Goal: Task Accomplishment & Management: Use online tool/utility

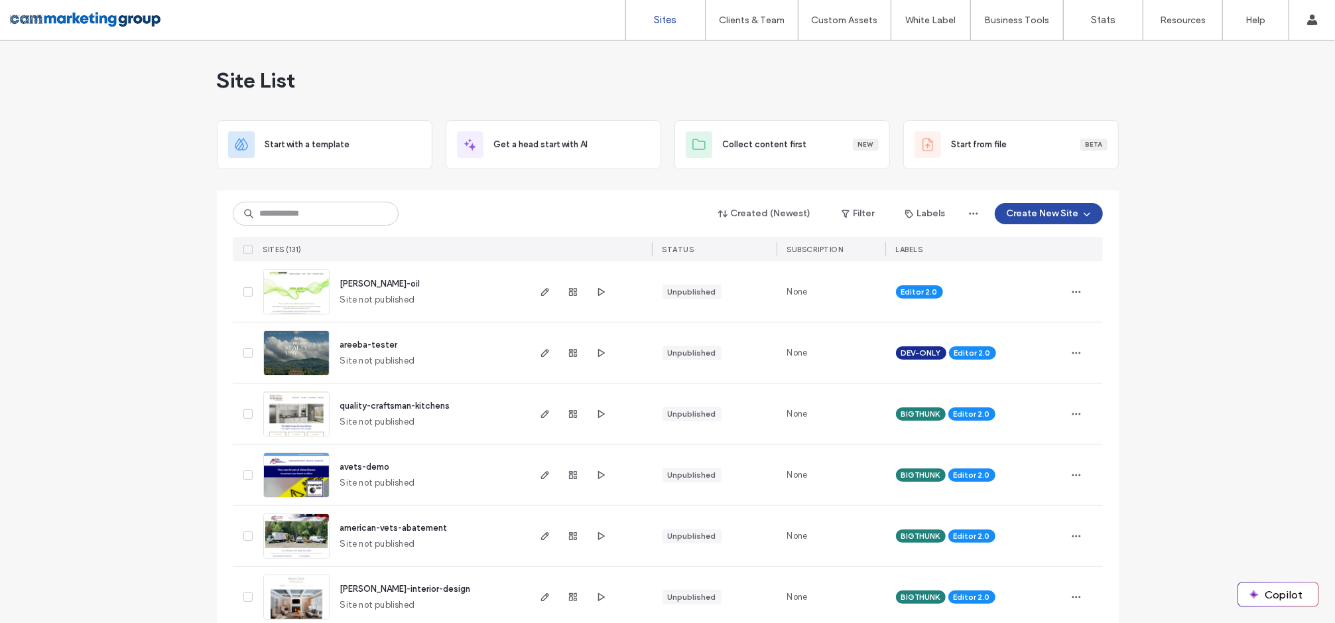
click at [308, 206] on input at bounding box center [316, 214] width 166 height 24
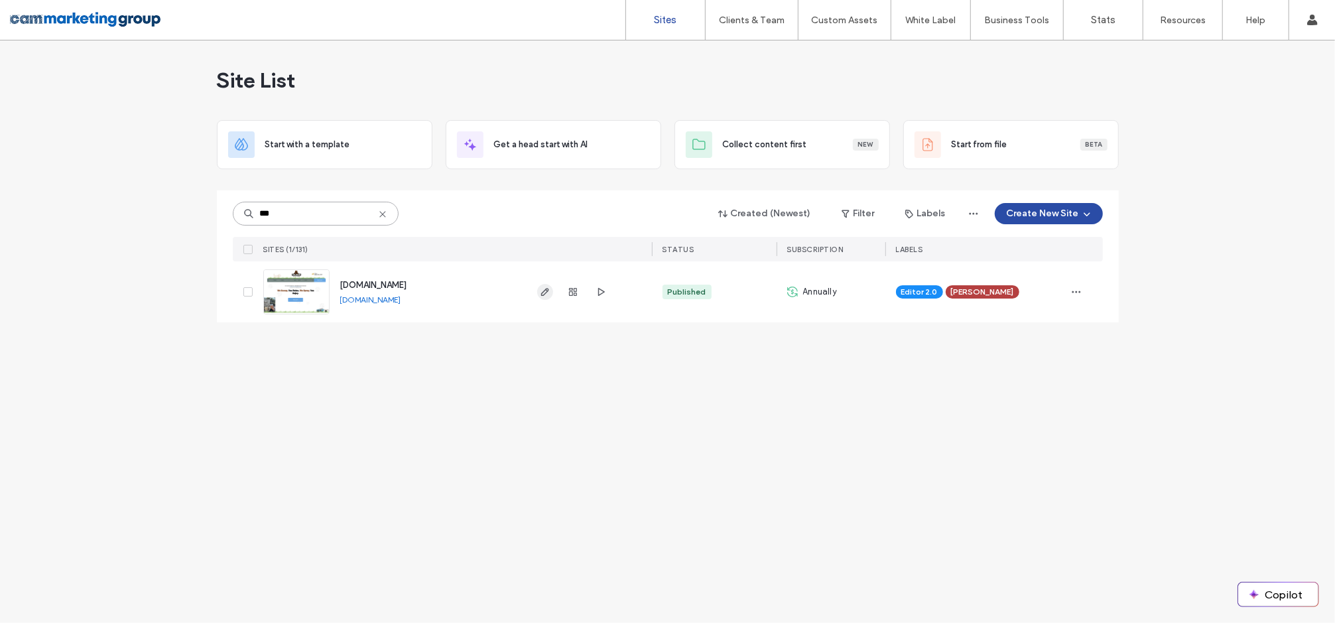
type input "***"
click at [546, 295] on icon "button" at bounding box center [545, 291] width 11 height 11
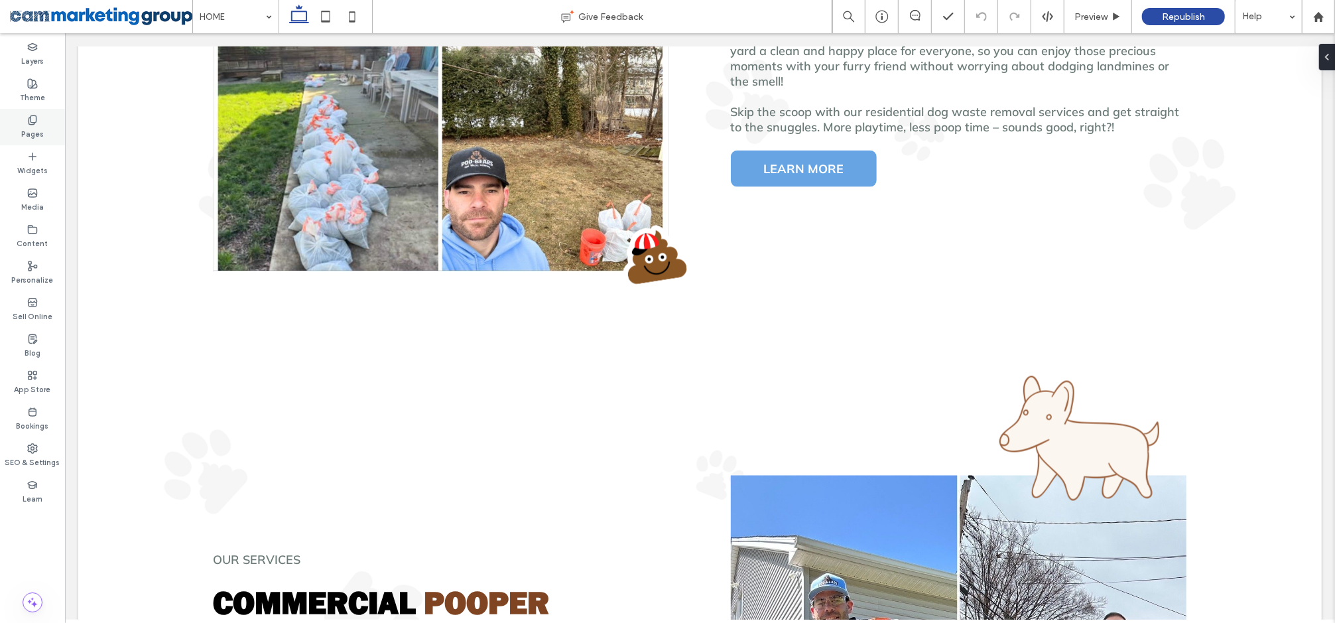
click at [25, 121] on div "Pages" at bounding box center [32, 127] width 65 height 36
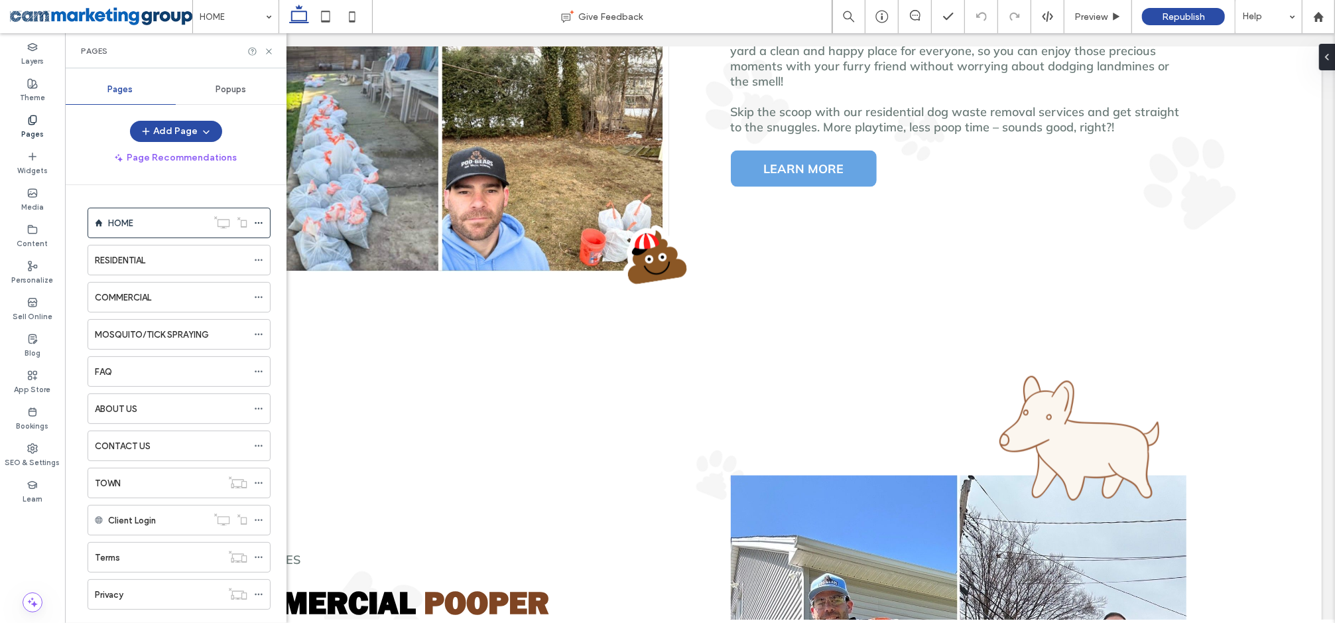
scroll to position [92, 0]
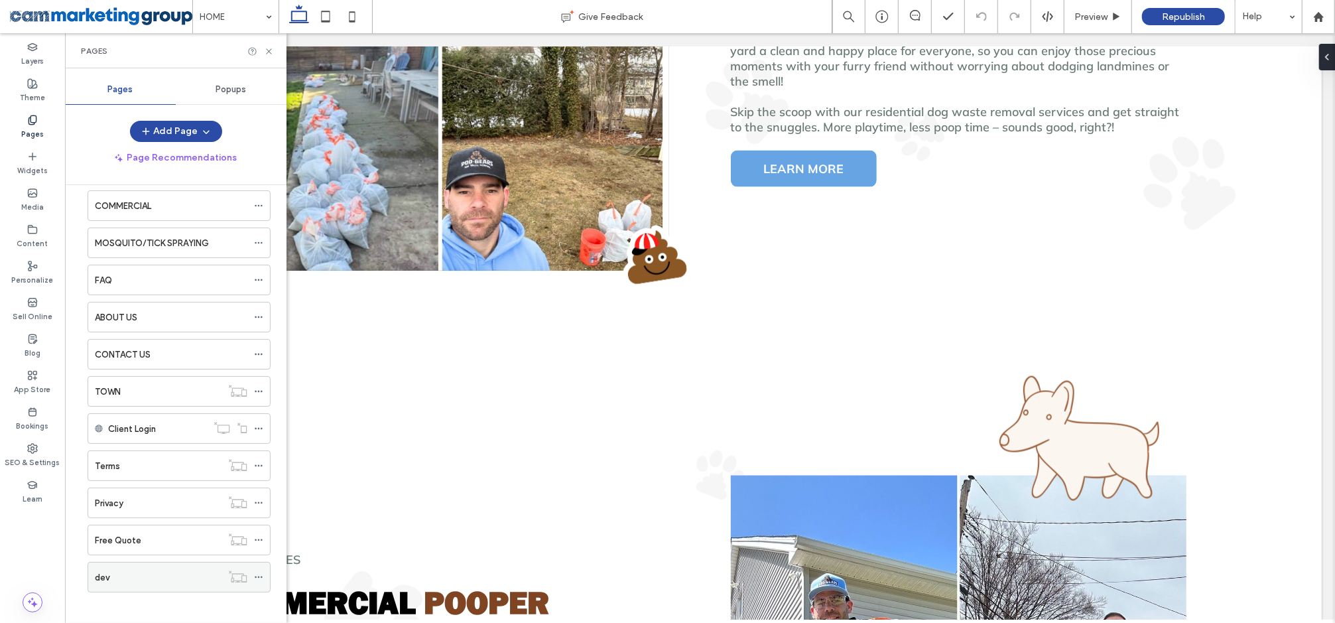
click at [160, 570] on div "dev" at bounding box center [158, 577] width 127 height 14
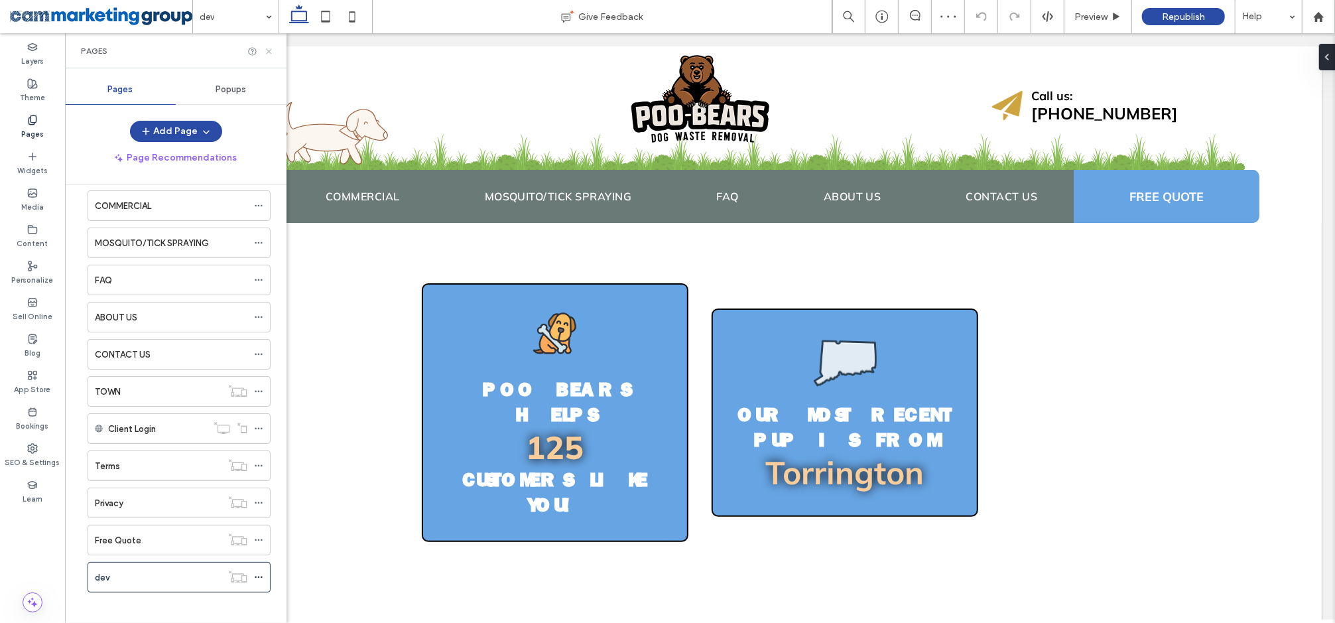
click at [269, 46] on icon at bounding box center [269, 51] width 10 height 10
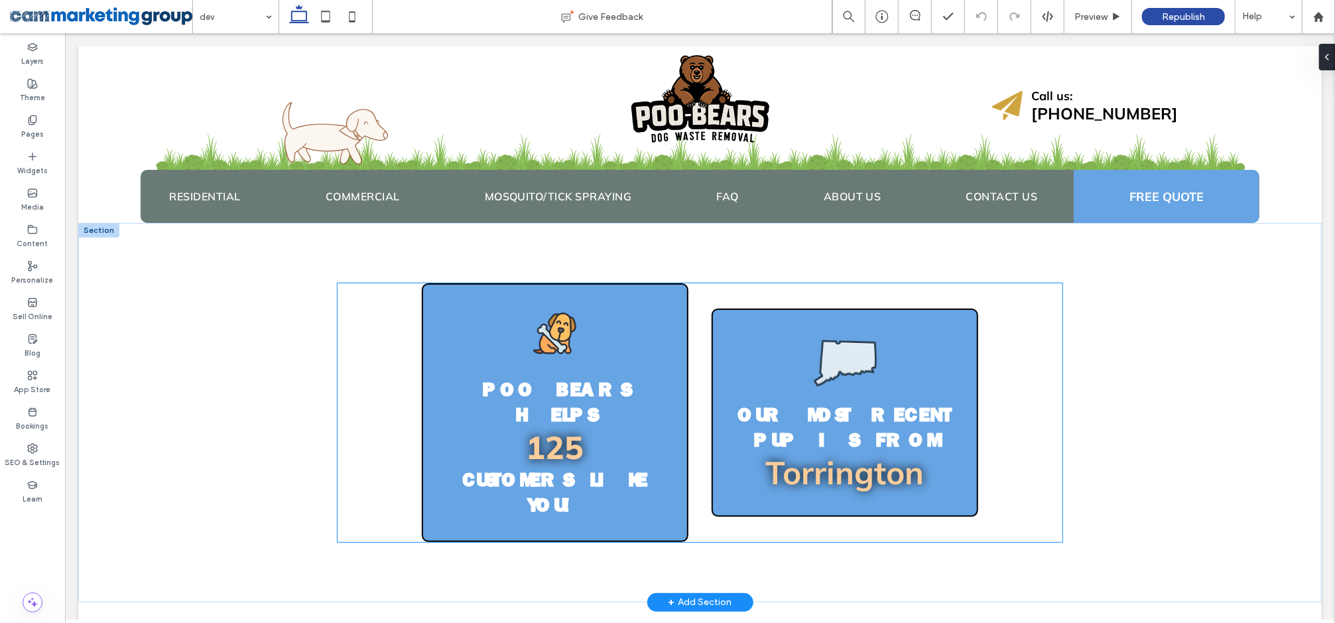
click at [340, 313] on div "Poo Bears Helps 125 Customers like you! Our Most Recent Pup is From Torrington" at bounding box center [699, 411] width 725 height 259
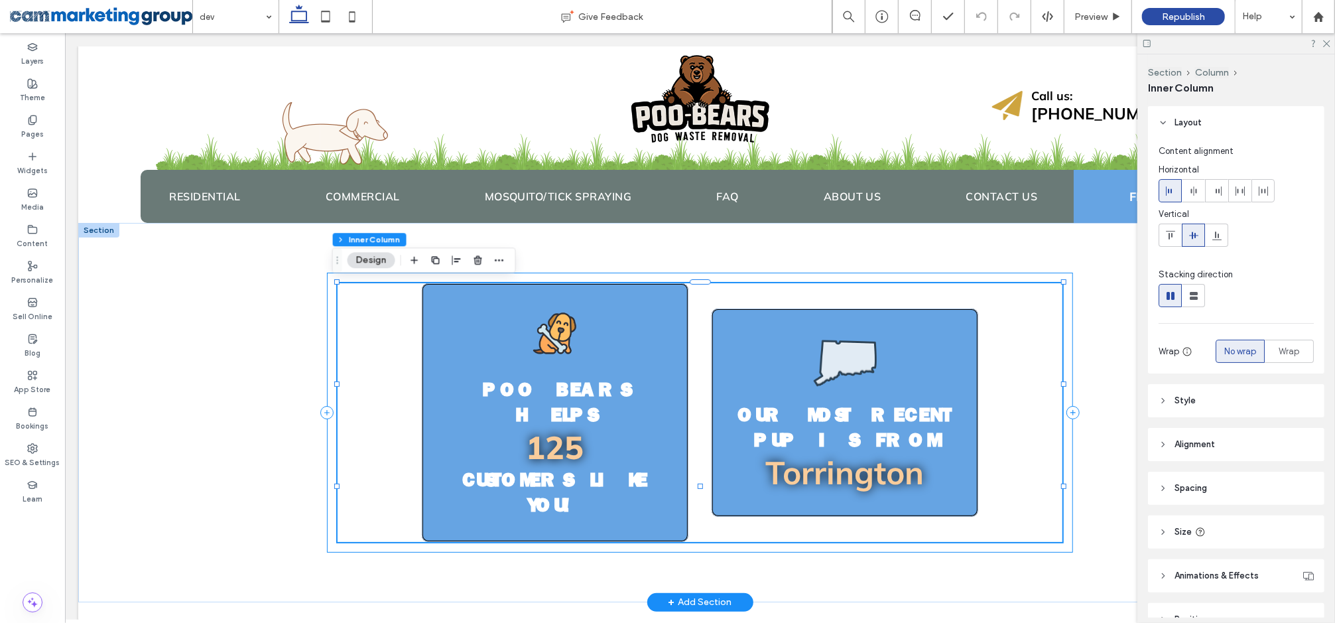
click at [326, 299] on div "Poo Bears Helps 125 Customers like you! Our Most Recent Pup is From Torrington" at bounding box center [699, 412] width 746 height 280
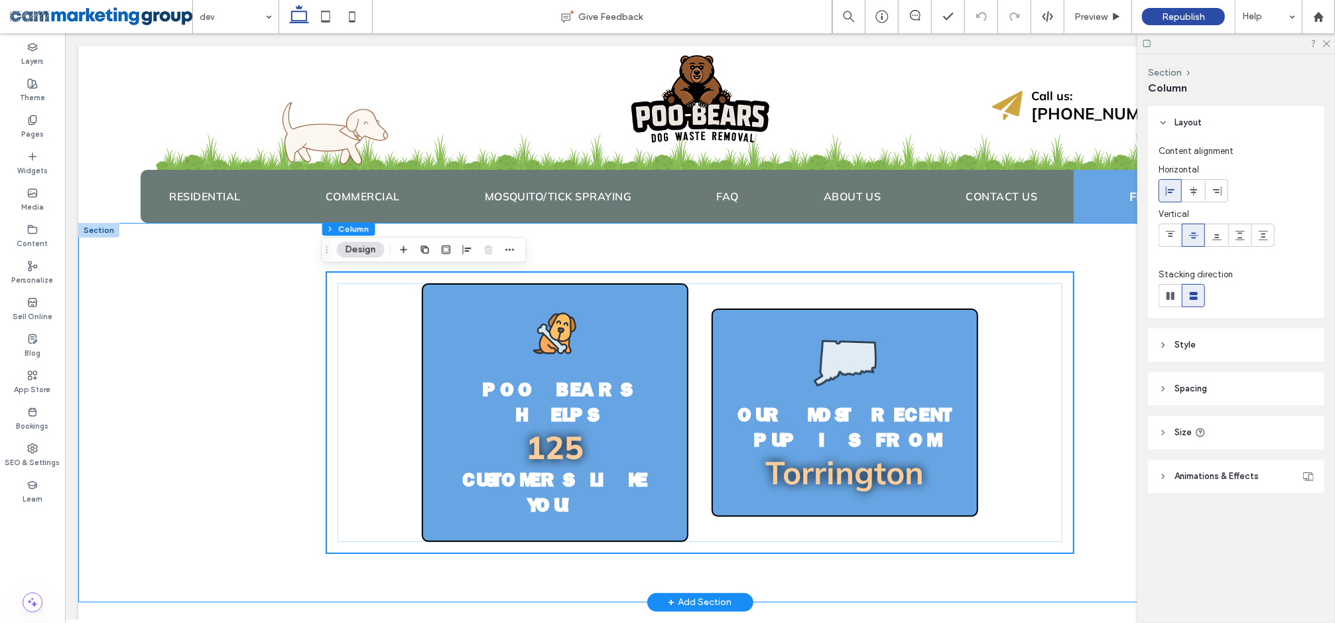
click at [229, 294] on div "Poo Bears Helps 125 Customers like you! Our Most Recent Pup is From Torrington" at bounding box center [699, 411] width 1243 height 379
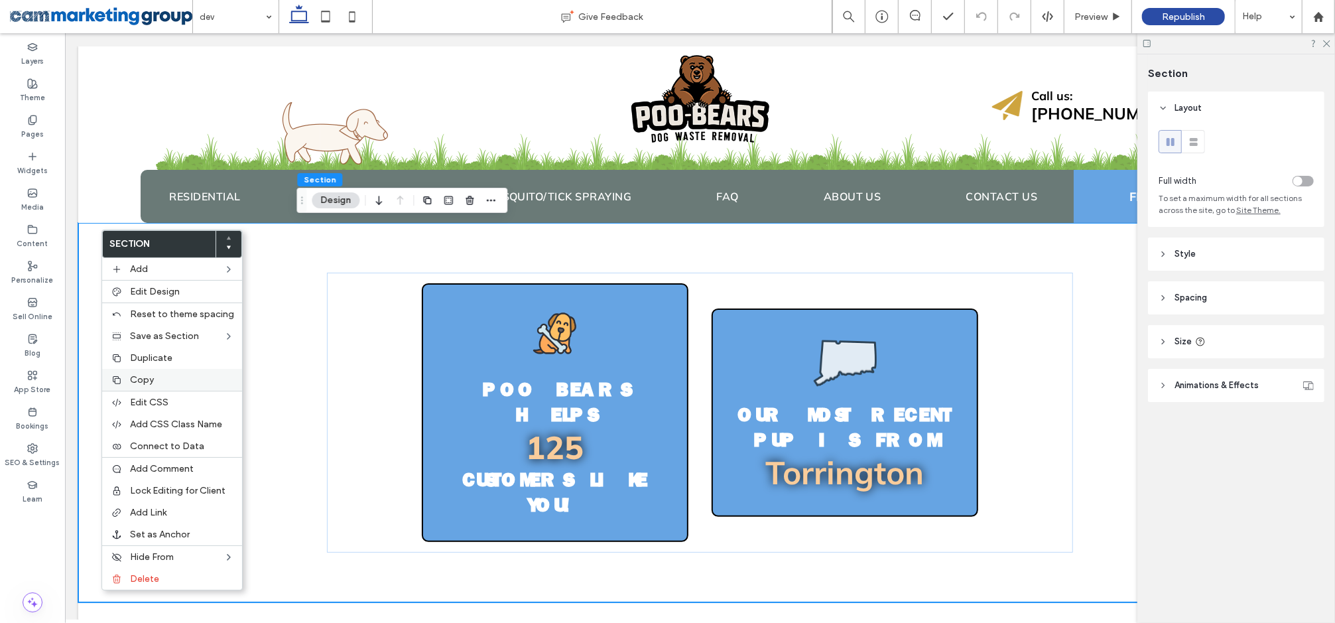
click at [151, 374] on span "Copy" at bounding box center [142, 379] width 24 height 11
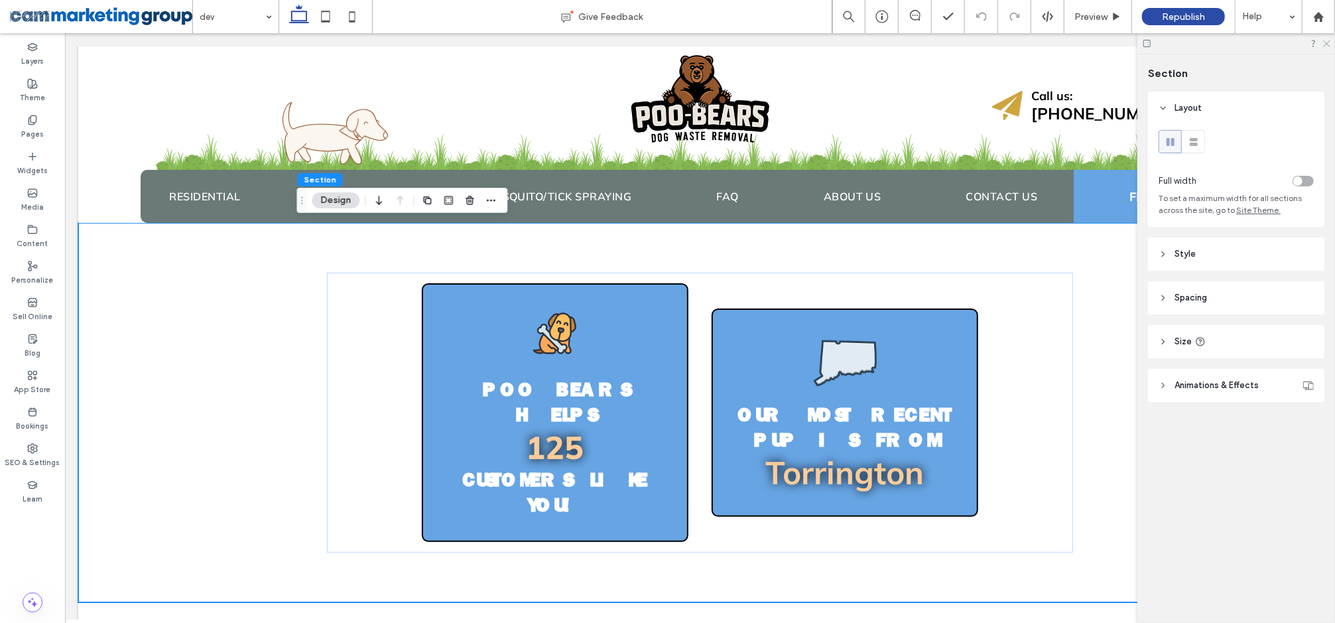
click at [1325, 40] on icon at bounding box center [1326, 42] width 9 height 9
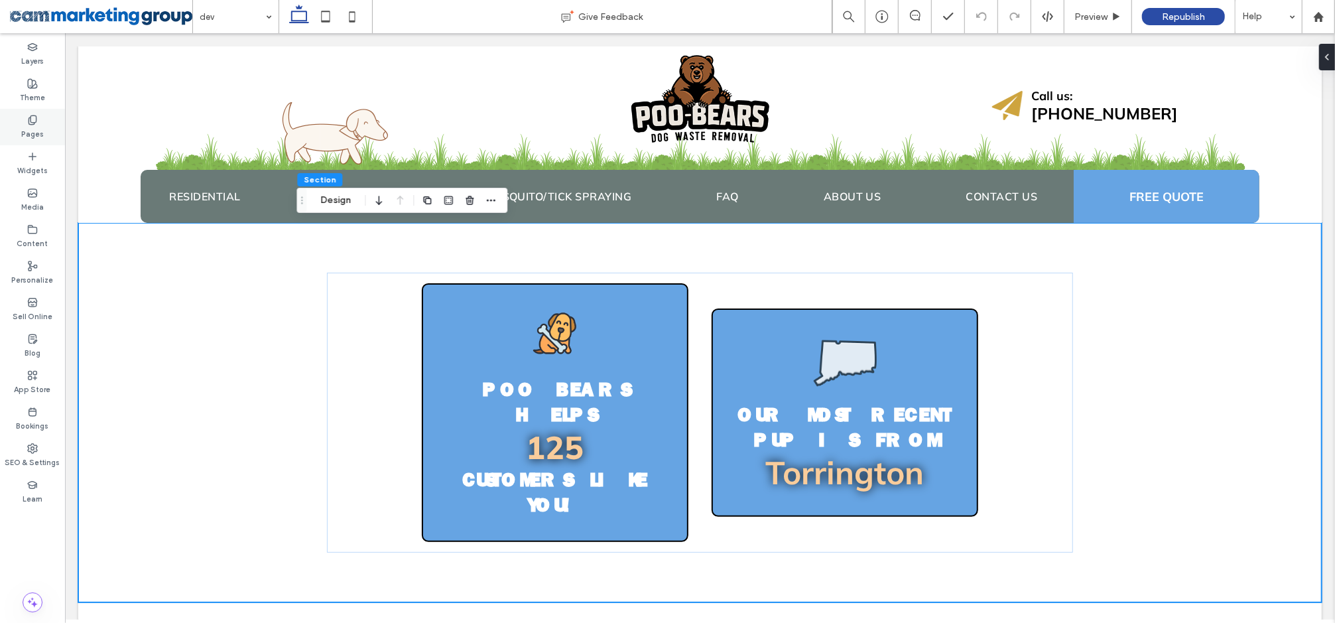
click at [34, 123] on use at bounding box center [32, 119] width 7 height 9
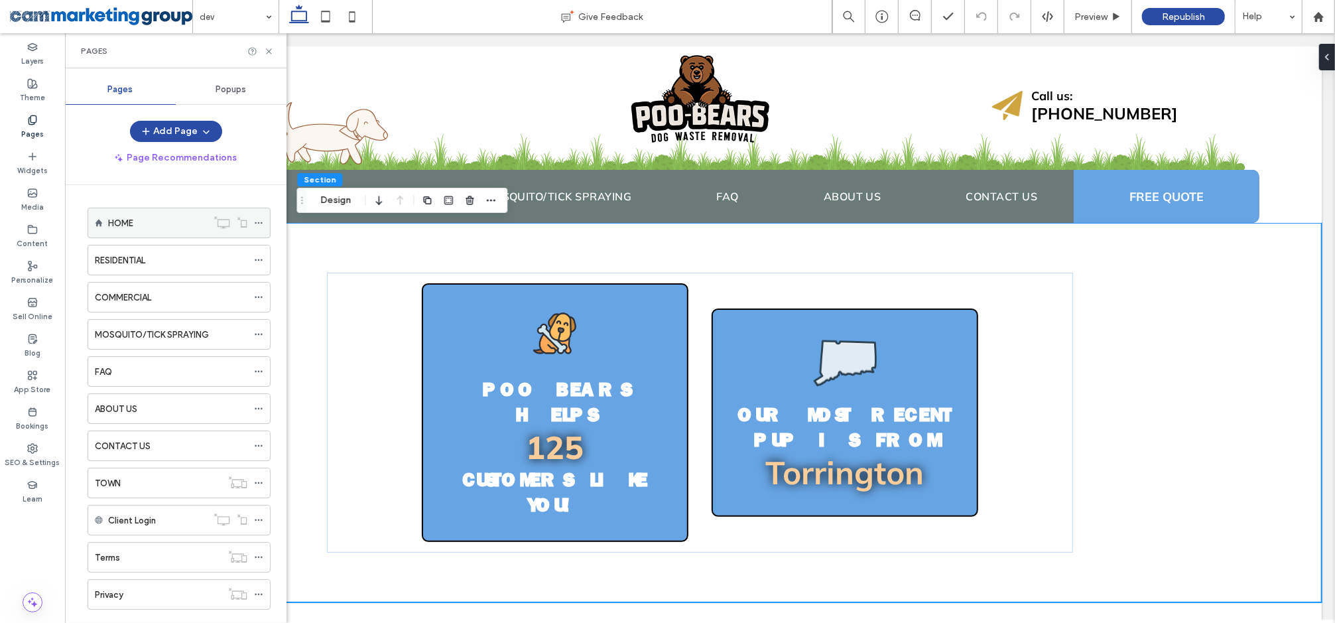
click at [175, 219] on div "HOME" at bounding box center [157, 223] width 99 height 14
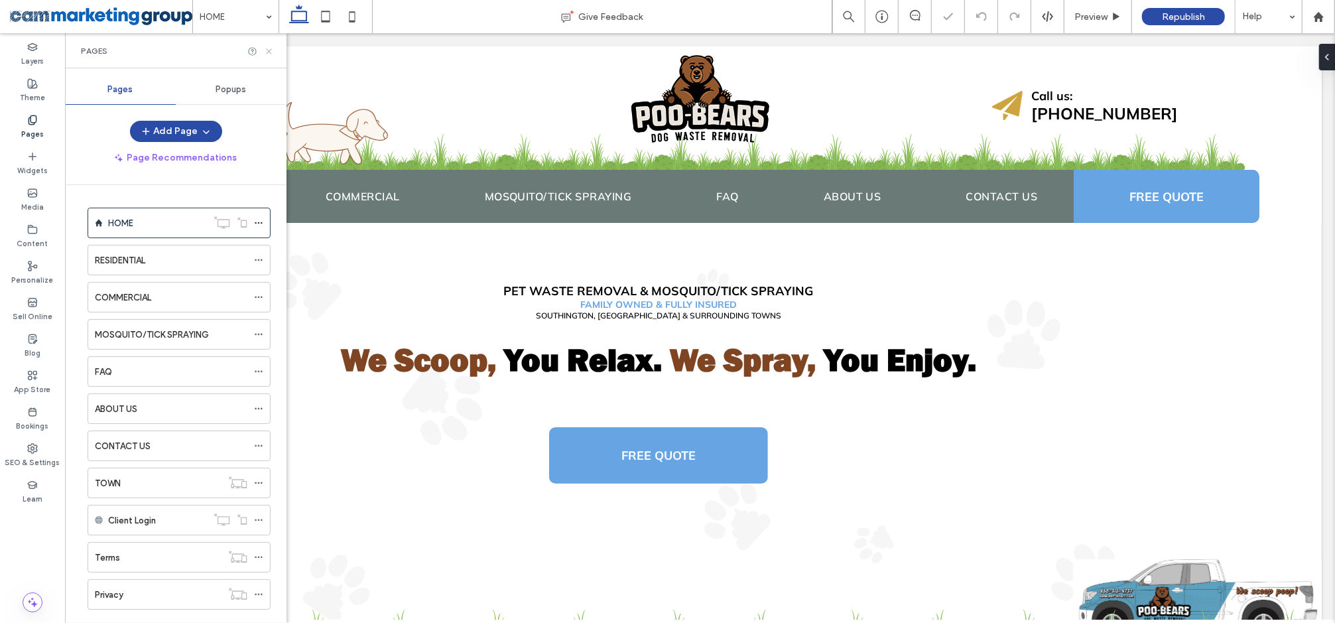
drag, startPoint x: 271, startPoint y: 50, endPoint x: 208, endPoint y: 14, distance: 71.9
click at [271, 50] on icon at bounding box center [269, 51] width 10 height 10
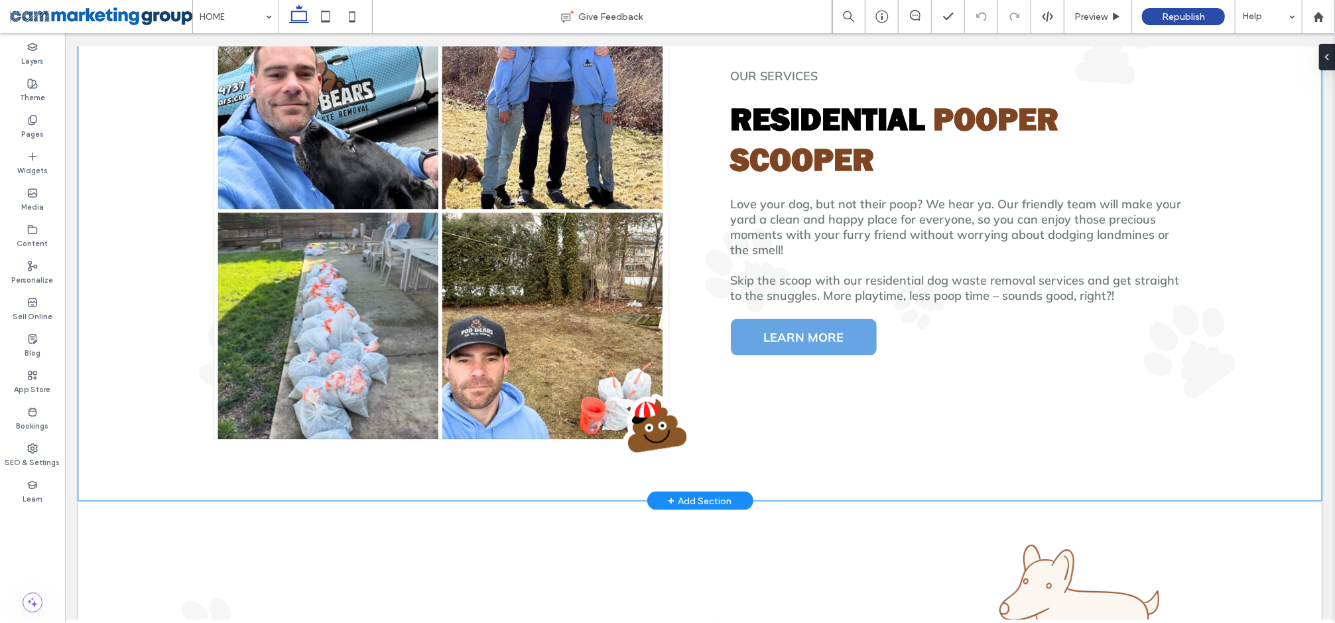
scroll to position [1541, 0]
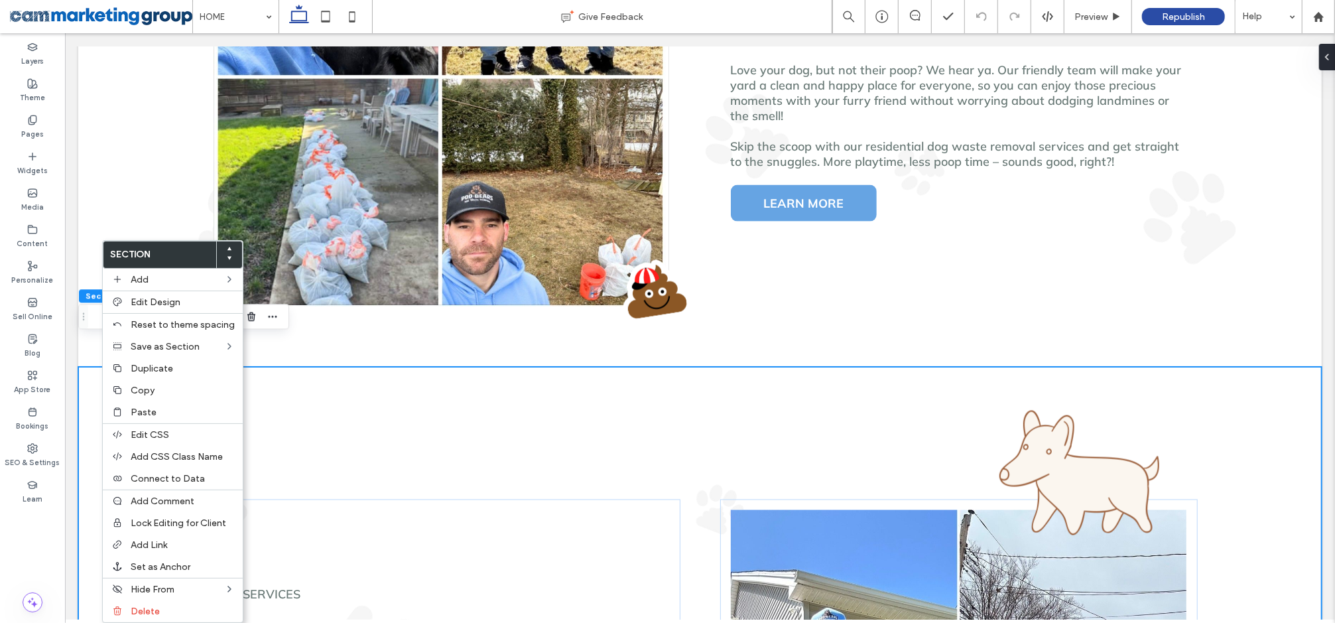
click at [156, 412] on label "Paste" at bounding box center [183, 411] width 104 height 11
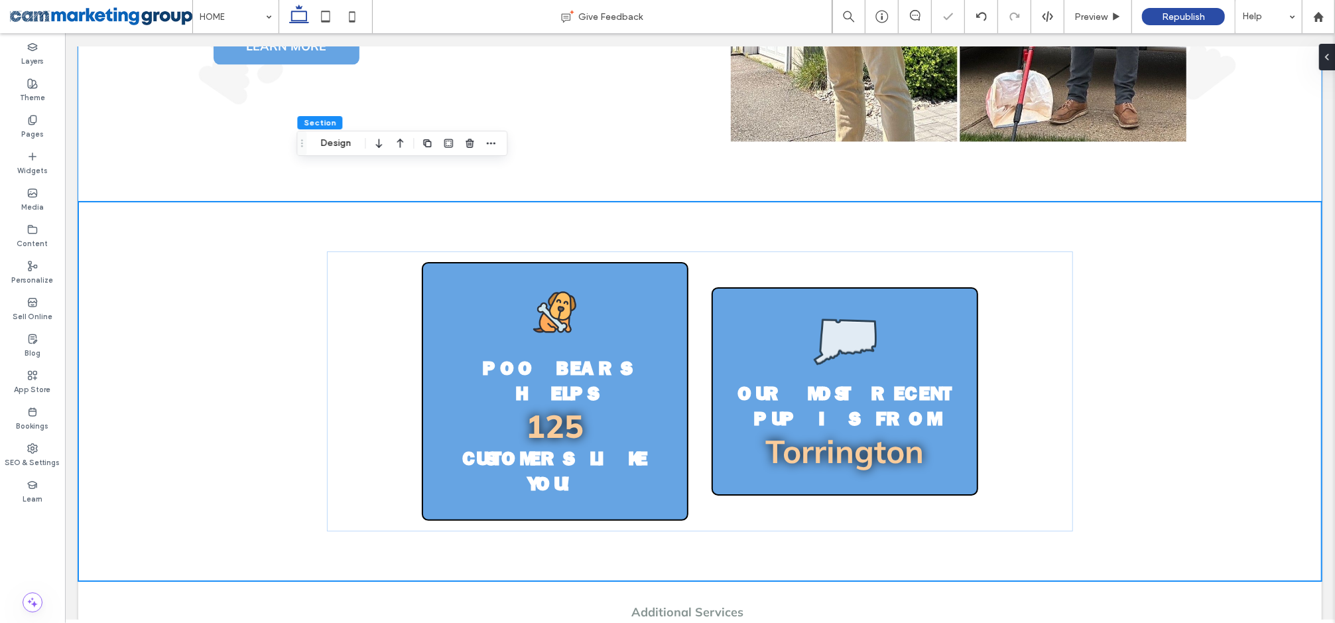
scroll to position [2370, 0]
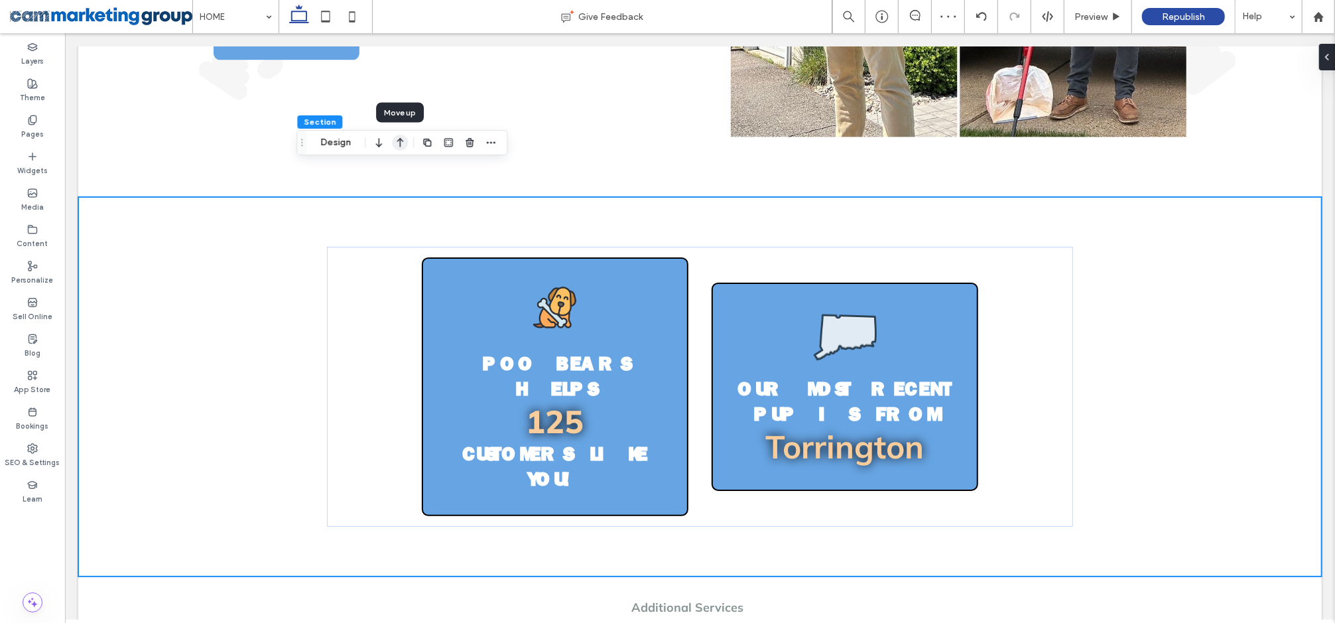
click at [400, 144] on icon "button" at bounding box center [400, 143] width 16 height 24
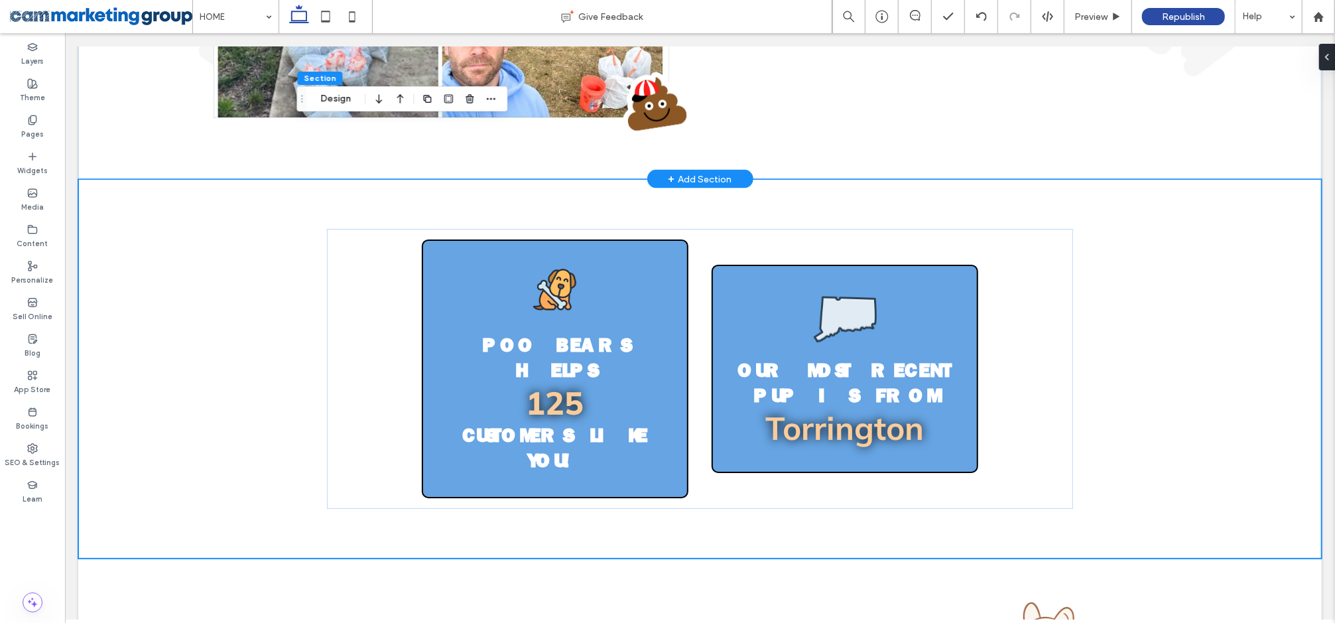
scroll to position [1652, 0]
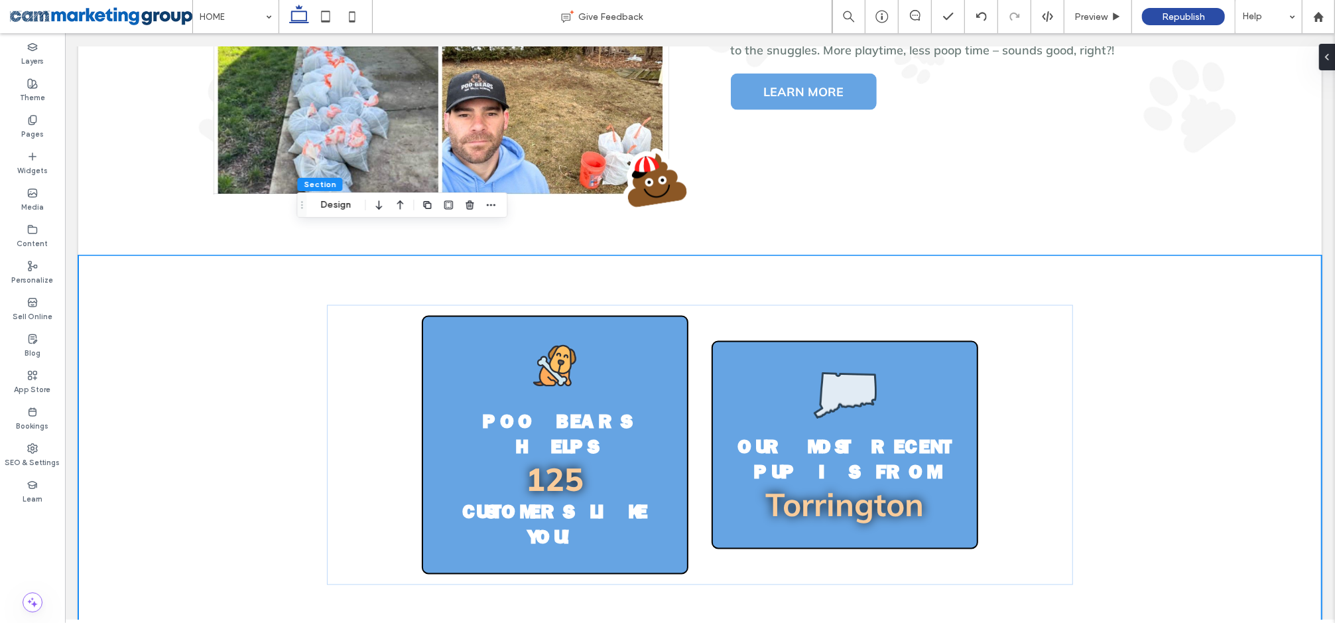
click at [355, 255] on div "Poo Bears Helps 125 Customers like you! Our Most Recent Pup is From Torrington" at bounding box center [700, 444] width 796 height 379
click at [384, 255] on div "Poo Bears Helps 125 Customers like you! Our Most Recent Pup is From Torrington" at bounding box center [700, 444] width 796 height 379
drag, startPoint x: 328, startPoint y: 206, endPoint x: 656, endPoint y: 193, distance: 327.8
click at [328, 206] on button "Design" at bounding box center [336, 205] width 48 height 16
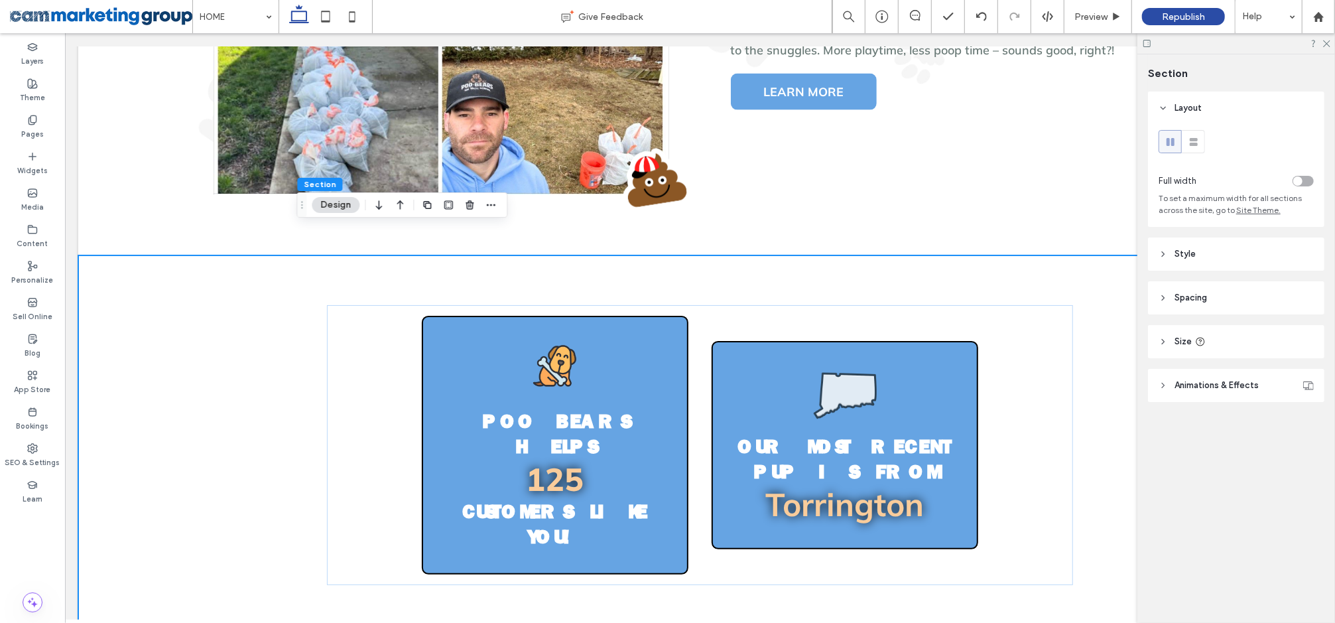
click at [1198, 293] on span "Spacing" at bounding box center [1190, 297] width 32 height 13
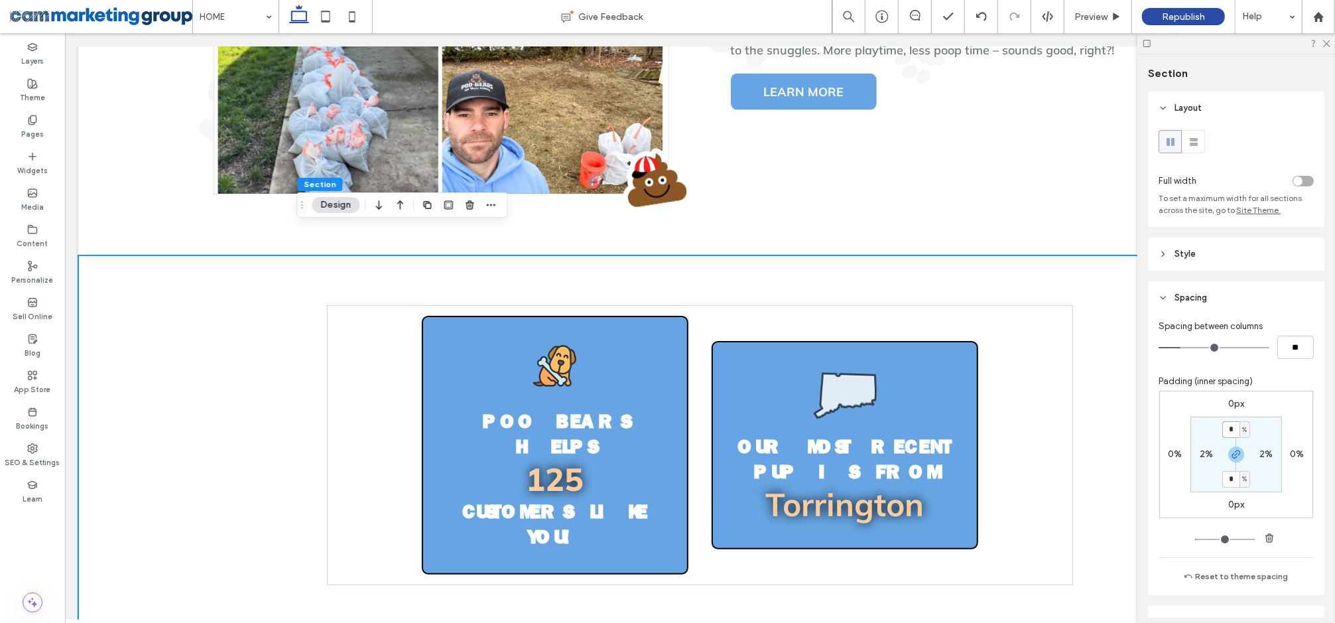
click at [1230, 425] on input "*" at bounding box center [1230, 429] width 17 height 17
type input "*"
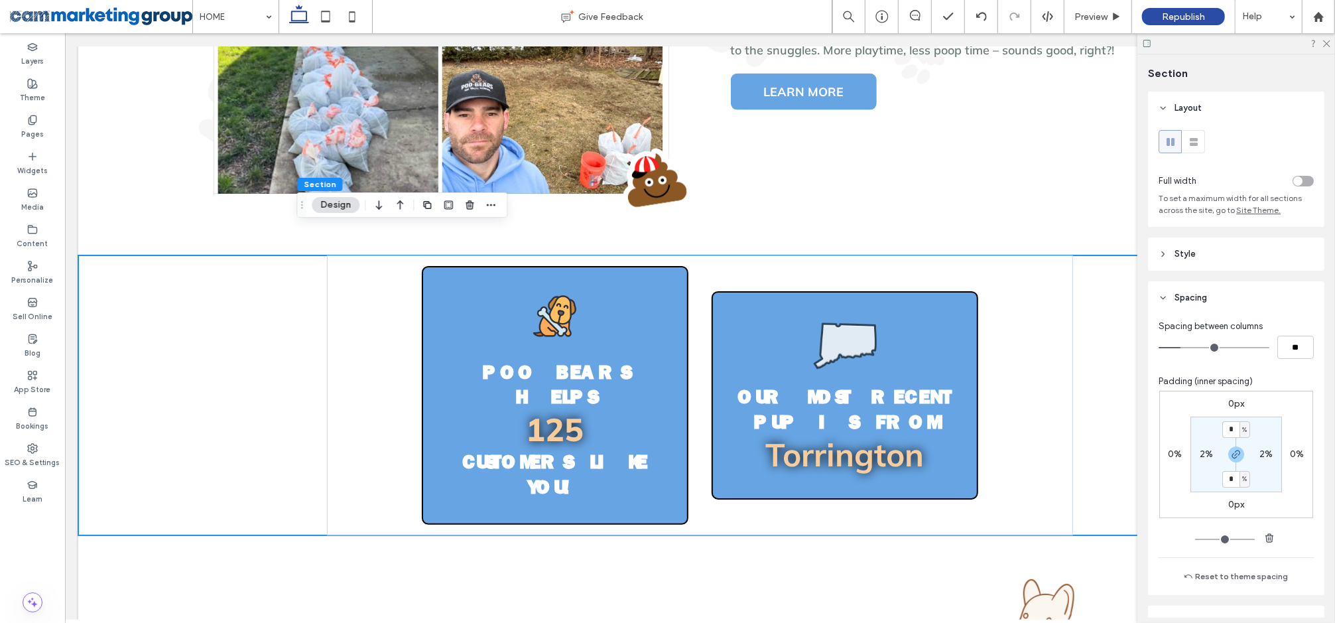
click at [1294, 181] on div "toggle" at bounding box center [1297, 180] width 9 height 9
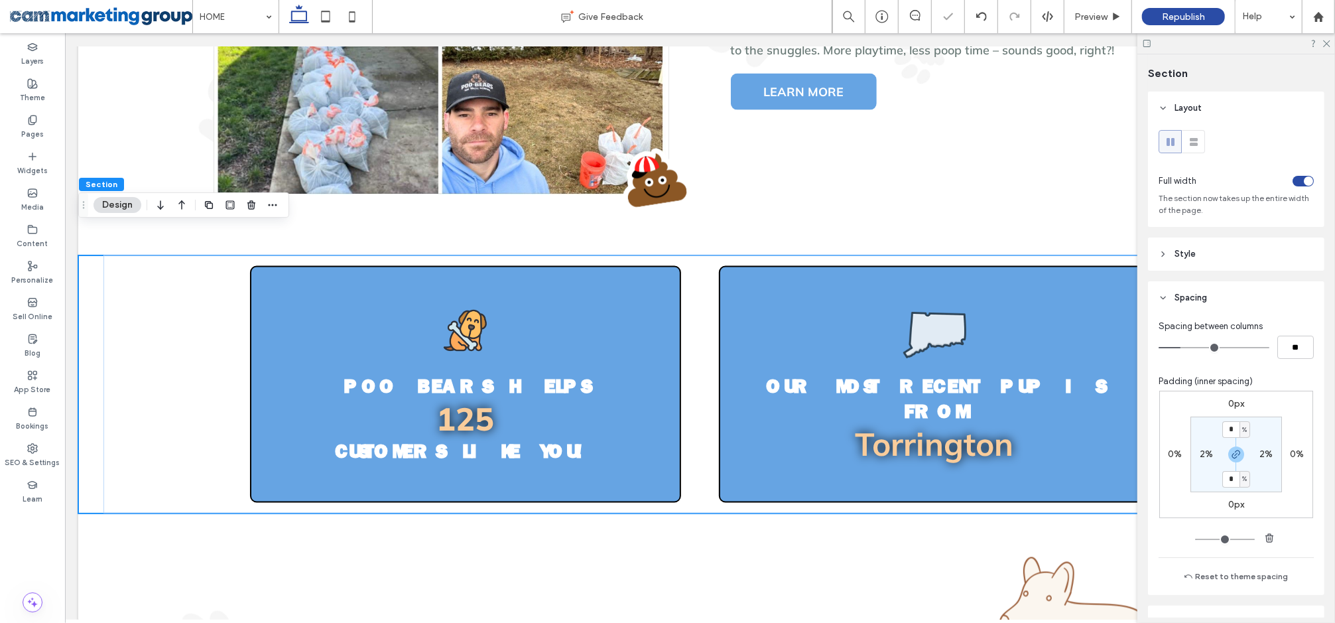
click at [1294, 181] on div "toggle" at bounding box center [1302, 181] width 21 height 11
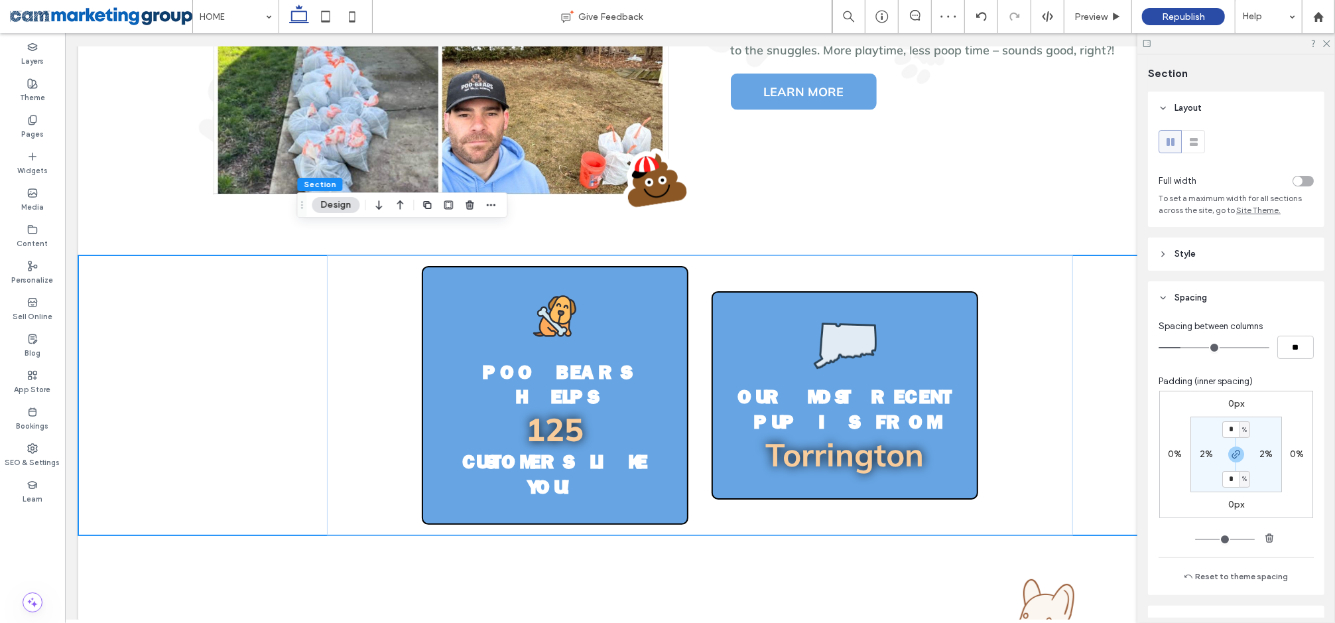
click at [1330, 43] on div at bounding box center [1236, 43] width 198 height 21
click at [1328, 40] on icon at bounding box center [1326, 42] width 9 height 9
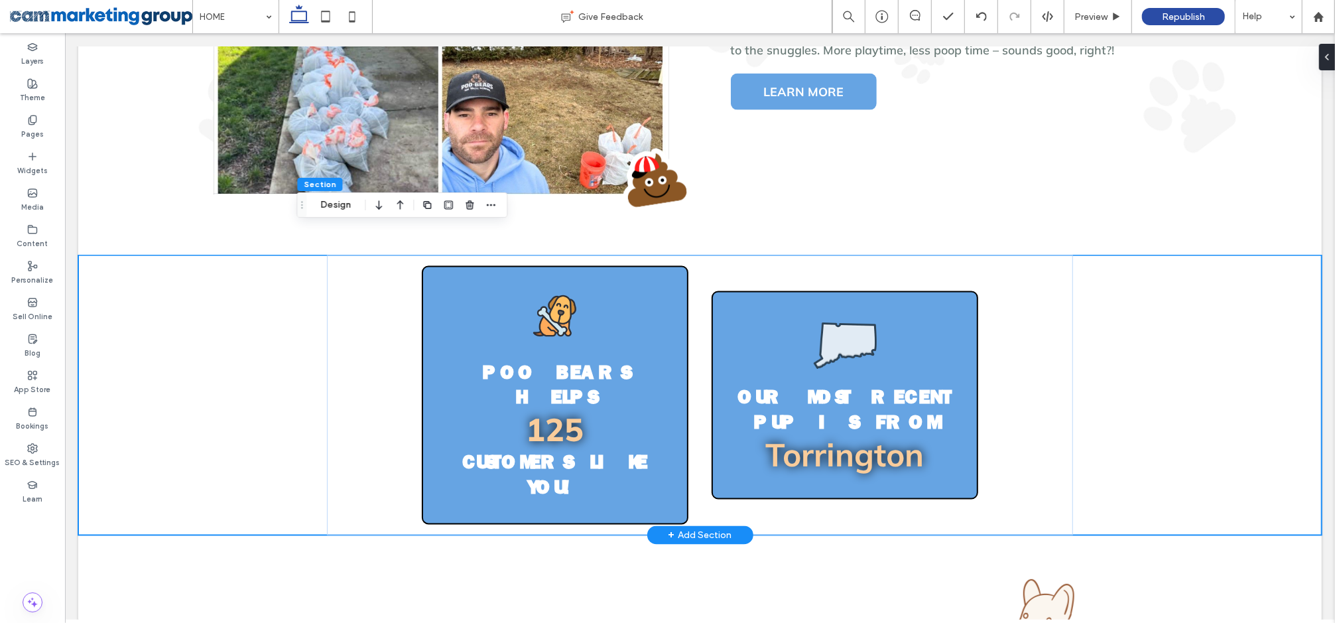
click at [1140, 326] on div "Poo Bears Helps 125 Customers like you! Our Most Recent Pup is From Torrington" at bounding box center [699, 395] width 1243 height 280
click at [1062, 306] on div "Poo Bears Helps 125 Customers like you! Our Most Recent Pup is From Torrington" at bounding box center [699, 395] width 746 height 280
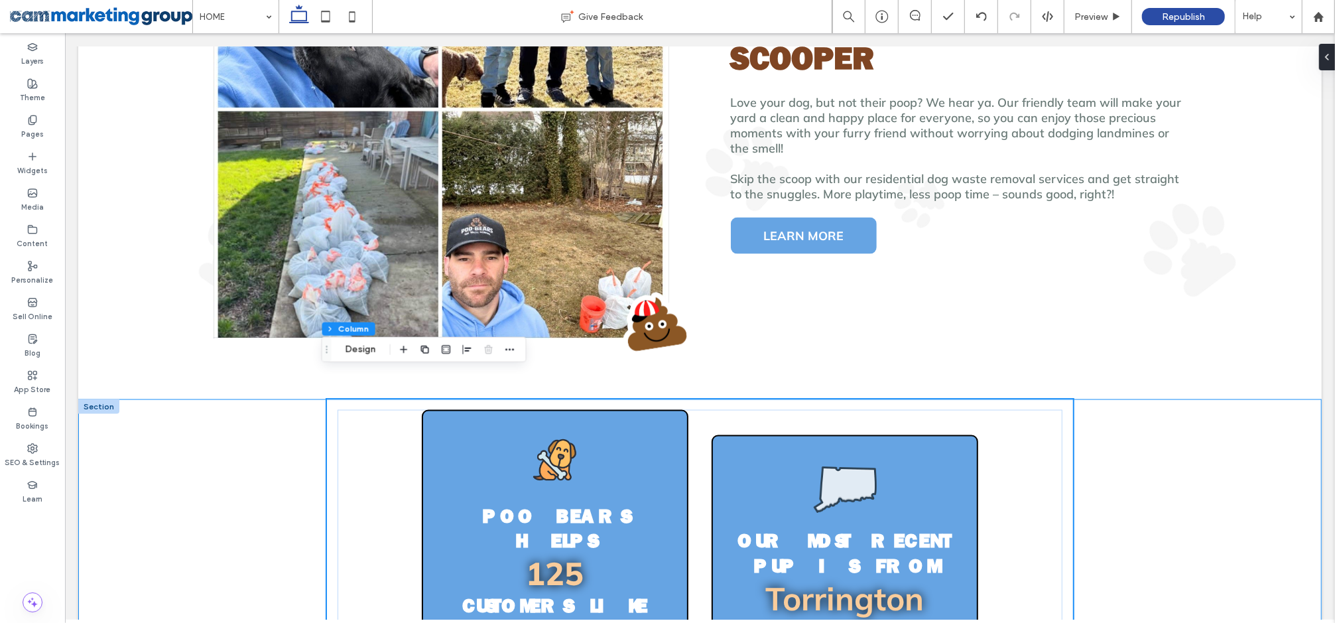
scroll to position [1499, 0]
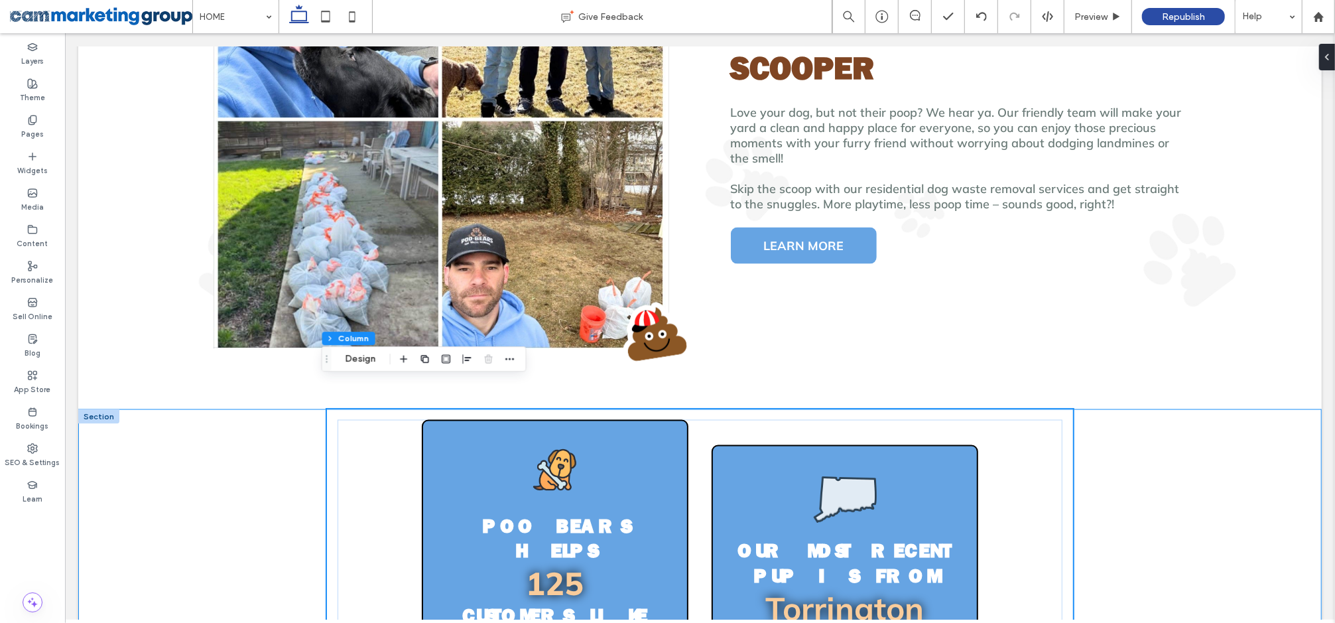
click at [1187, 464] on div "Poo Bears Helps 125 Customers like you! Our Most Recent Pup is From Torrington" at bounding box center [699, 548] width 1243 height 280
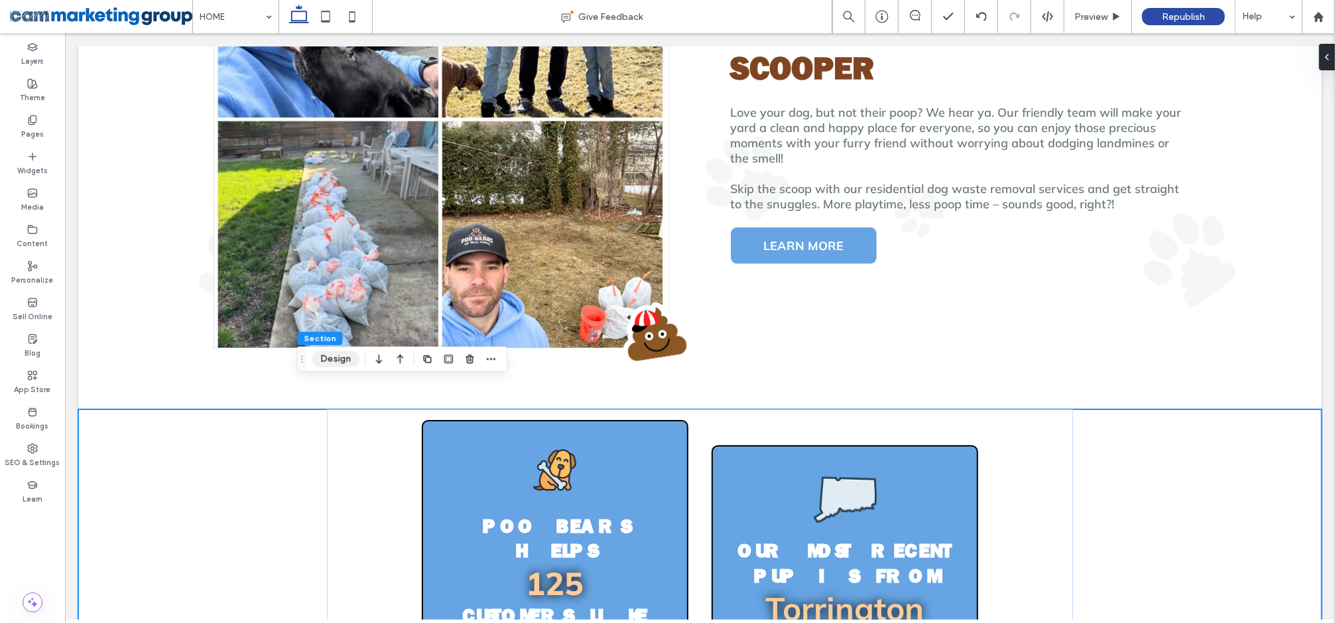
click at [349, 354] on button "Design" at bounding box center [336, 359] width 48 height 16
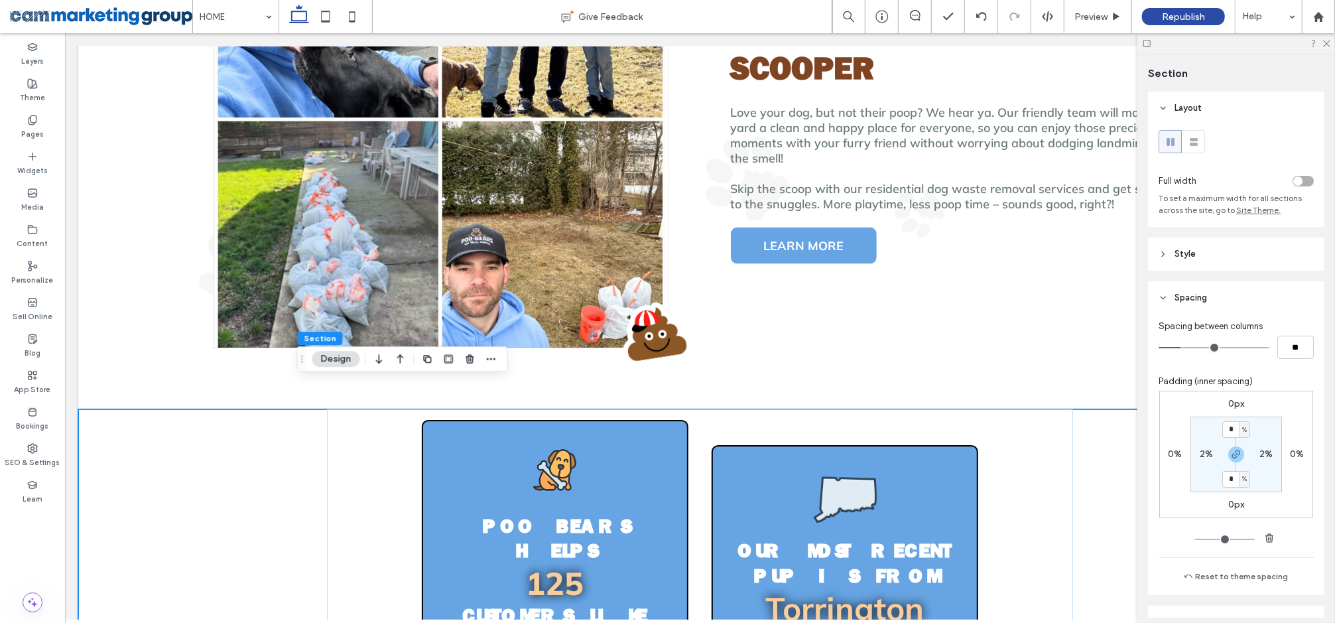
click at [1298, 182] on div "toggle" at bounding box center [1302, 181] width 21 height 11
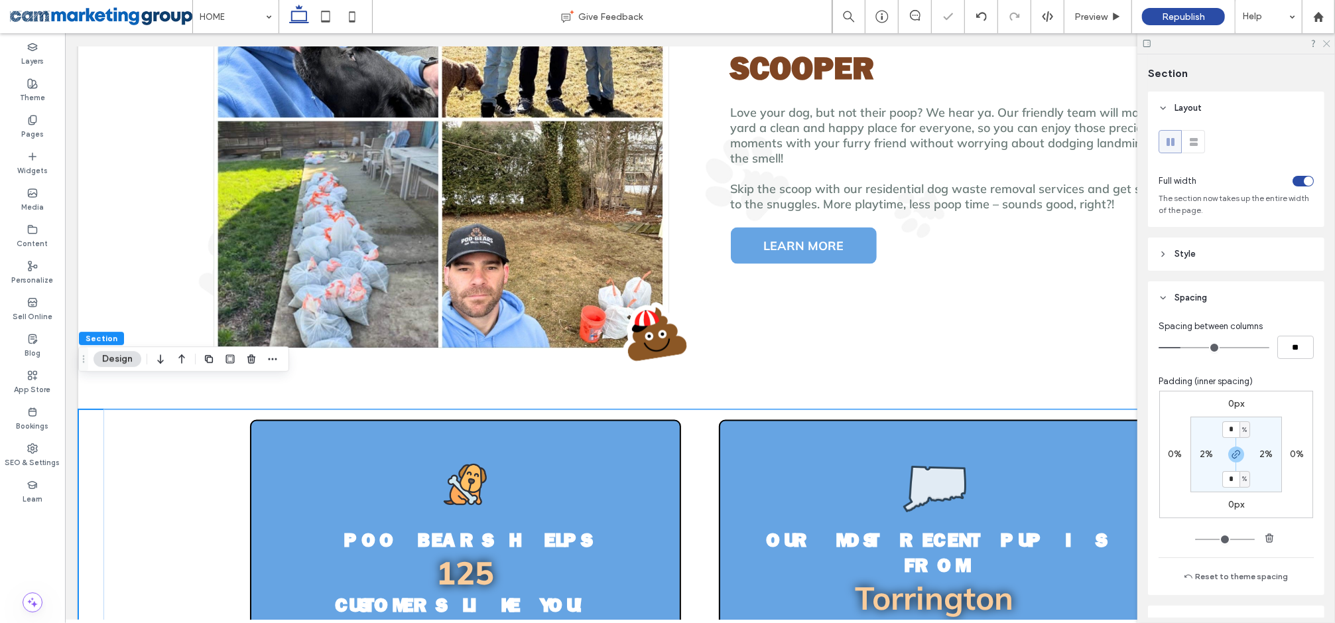
drag, startPoint x: 1327, startPoint y: 40, endPoint x: 1137, endPoint y: 255, distance: 287.4
click at [1327, 40] on icon at bounding box center [1326, 42] width 9 height 9
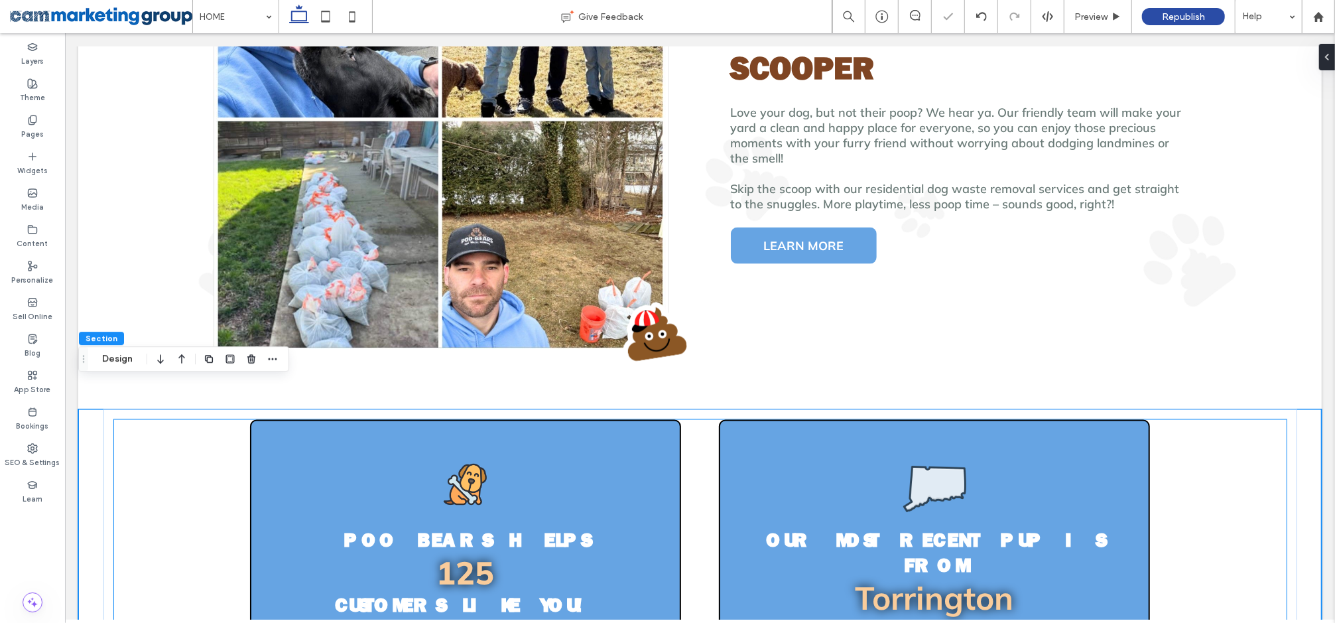
scroll to position [1628, 0]
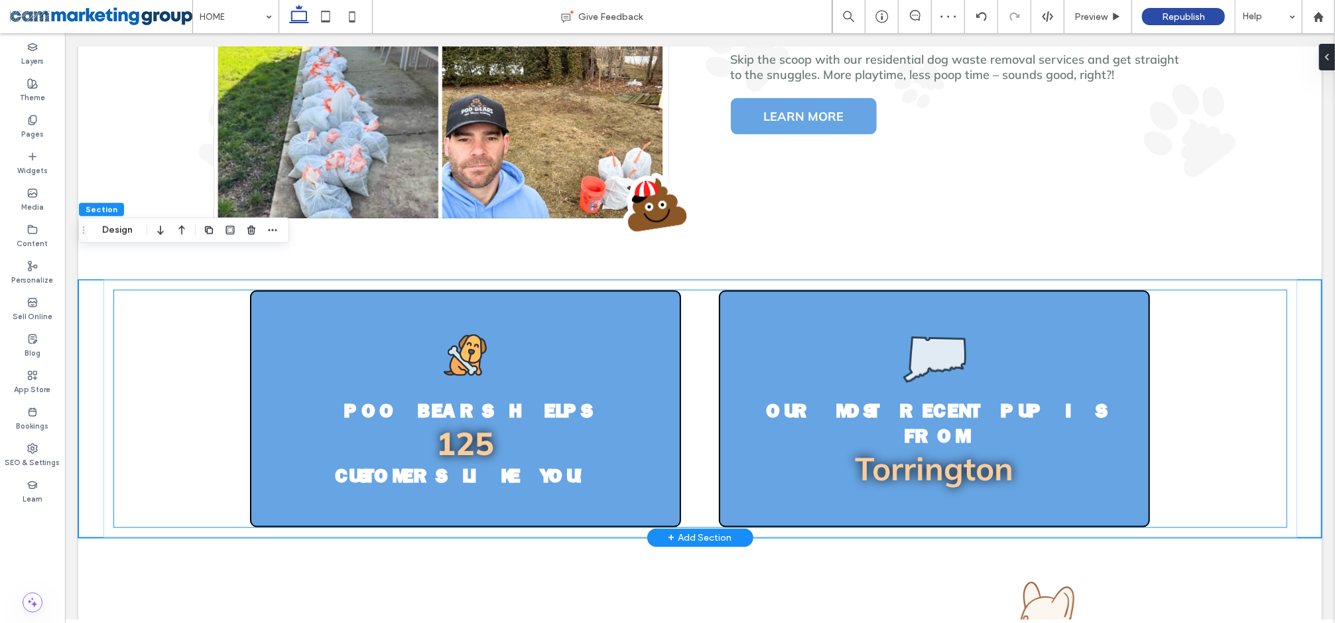
click at [1113, 296] on div "Our Most Recent Pup is From Torrington" at bounding box center [934, 408] width 432 height 237
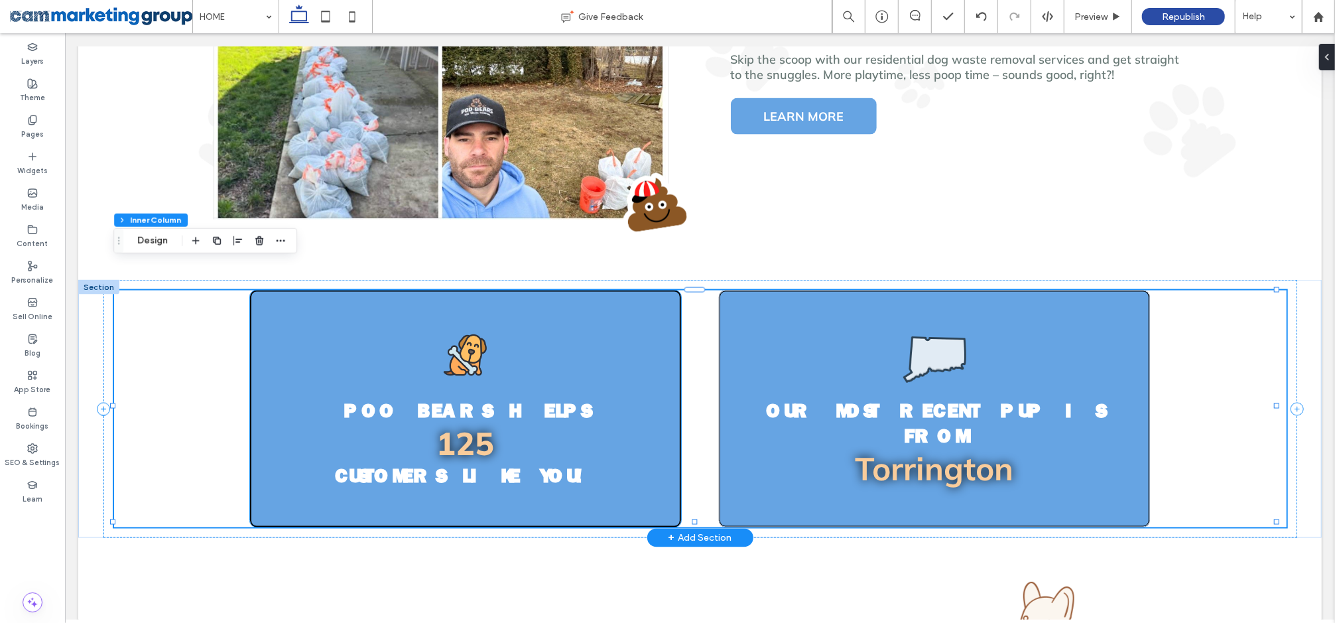
click at [636, 290] on div "Poo Bears Helps 125 Customers like you!" at bounding box center [465, 408] width 432 height 237
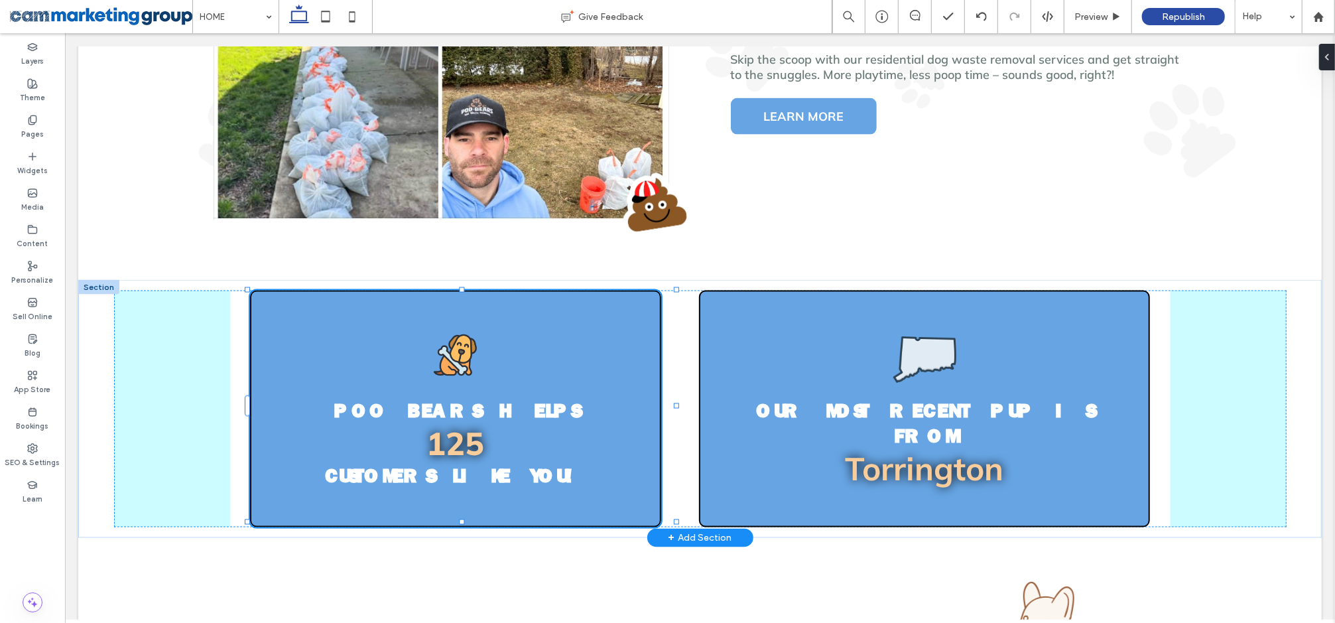
scroll to position [15, 0]
drag, startPoint x: 461, startPoint y: 261, endPoint x: 460, endPoint y: 285, distance: 23.9
click at [460, 285] on div "Poo Bears Helps 125 Customers like you! Our Most Recent Pup is From Torrington" at bounding box center [699, 408] width 1243 height 258
type input "**"
type input "***"
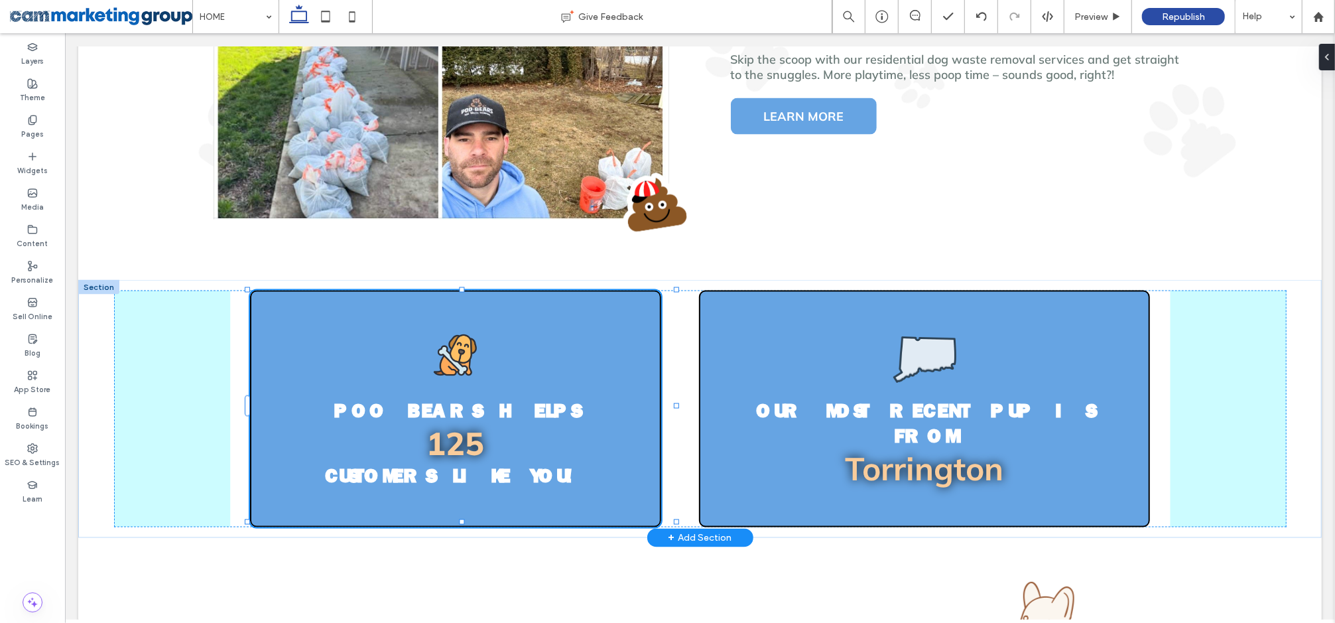
type input "***"
drag, startPoint x: 460, startPoint y: 494, endPoint x: 467, endPoint y: 471, distance: 23.7
click at [467, 471] on div "Poo Bears Helps 125 Customers like you! Our Most Recent Pup is From Torrington" at bounding box center [699, 408] width 1243 height 258
type input "**"
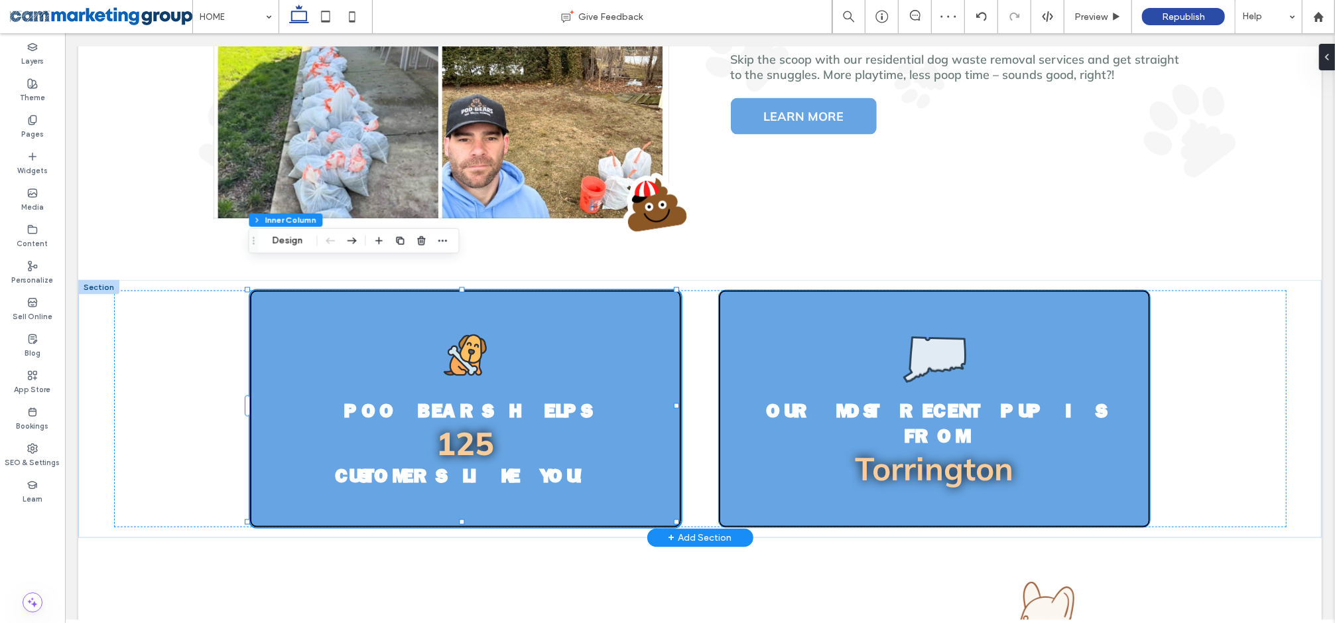
click at [1080, 290] on div "Our Most Recent Pup is From Torrington" at bounding box center [934, 408] width 432 height 237
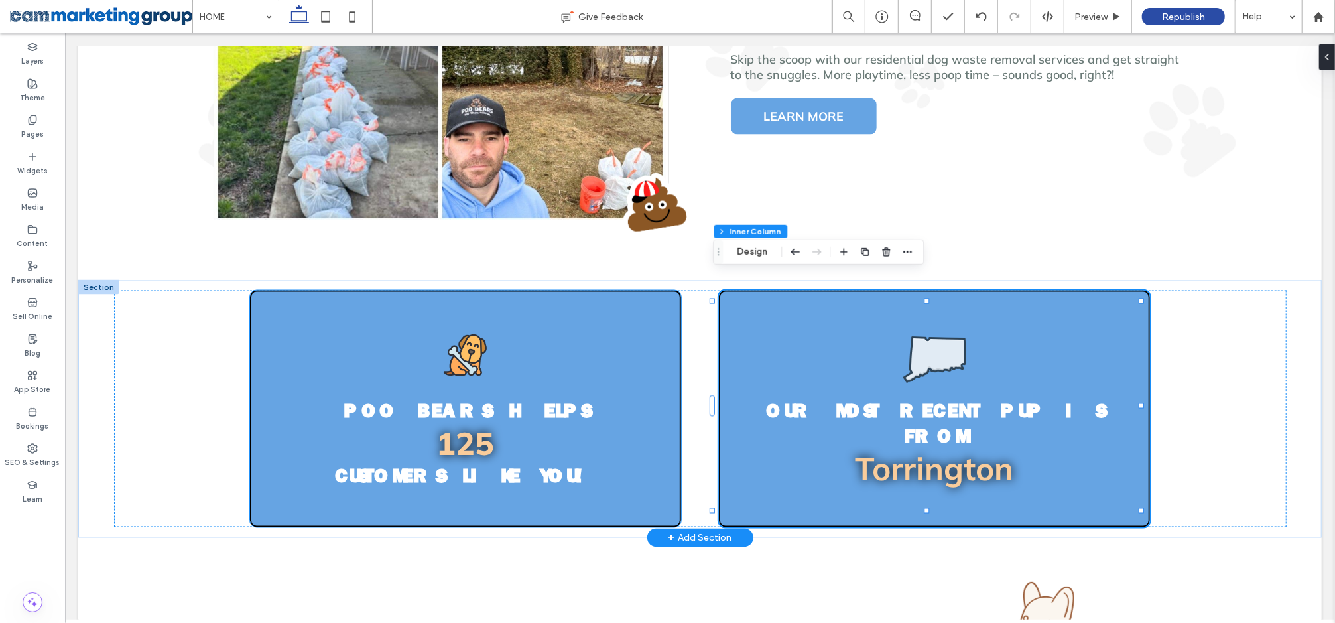
click at [634, 290] on div "Poo Bears Helps 125 Customers like you!" at bounding box center [465, 408] width 432 height 237
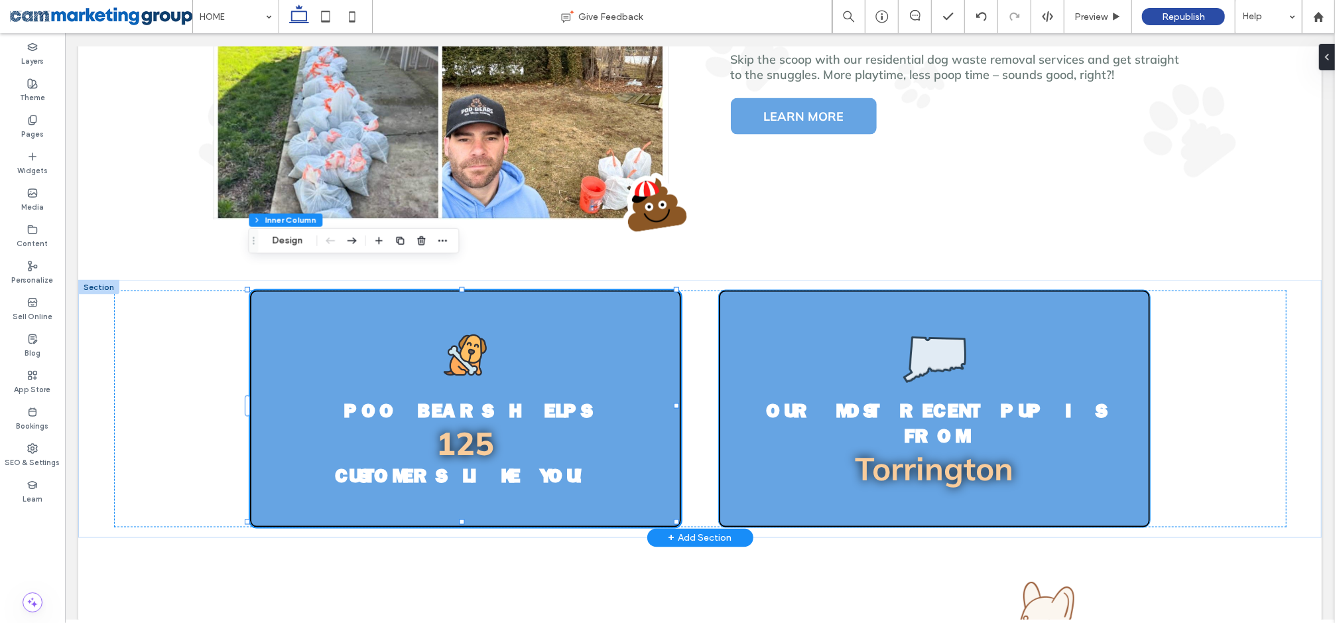
click at [1092, 309] on div "Our Most Recent Pup is From Torrington" at bounding box center [934, 408] width 432 height 237
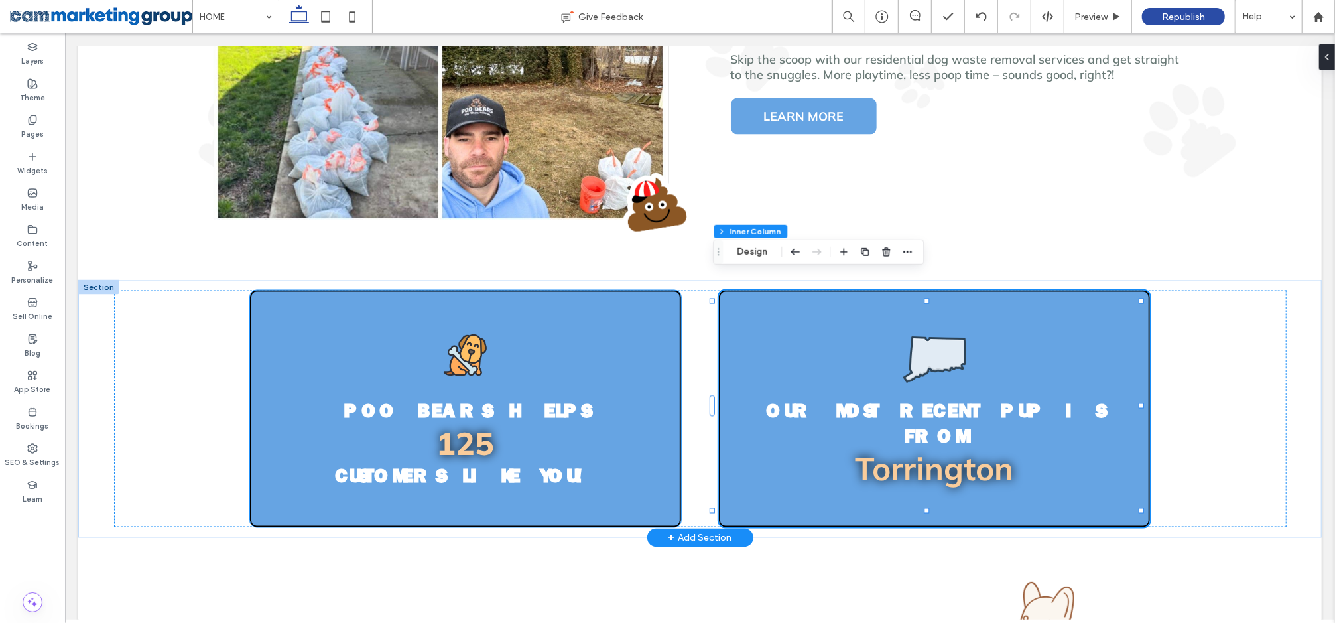
click at [649, 290] on div "Poo Bears Helps 125 Customers like you!" at bounding box center [465, 408] width 432 height 237
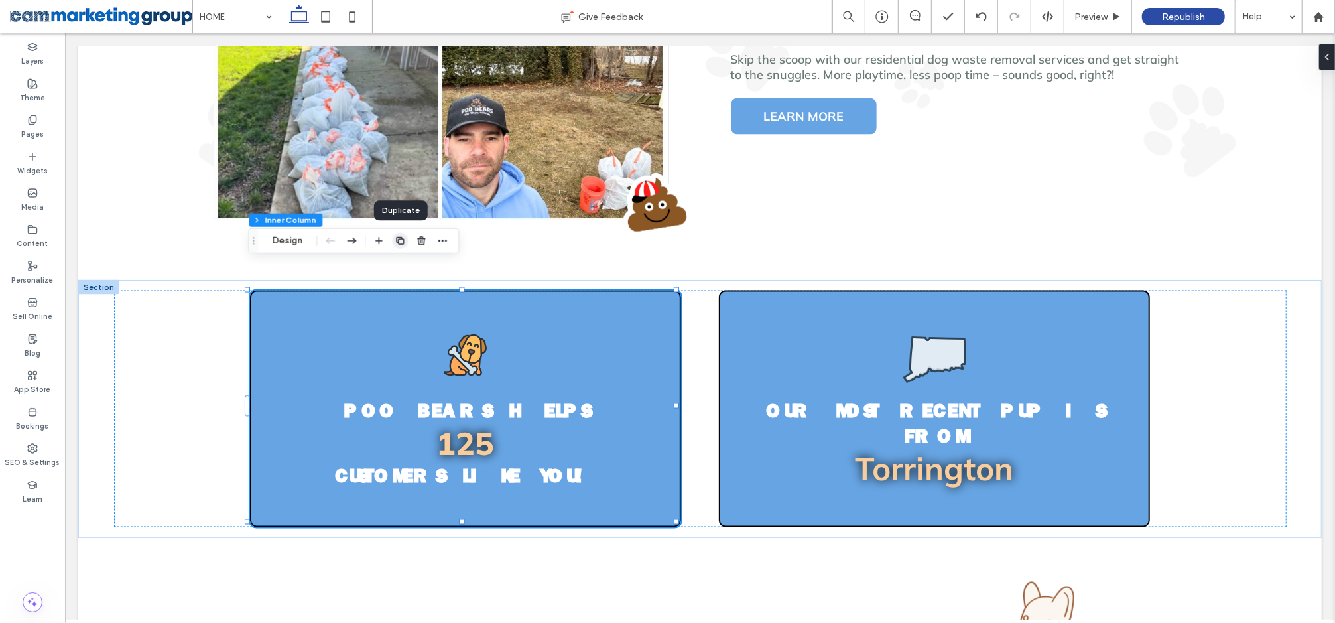
click at [400, 239] on icon "button" at bounding box center [400, 240] width 11 height 11
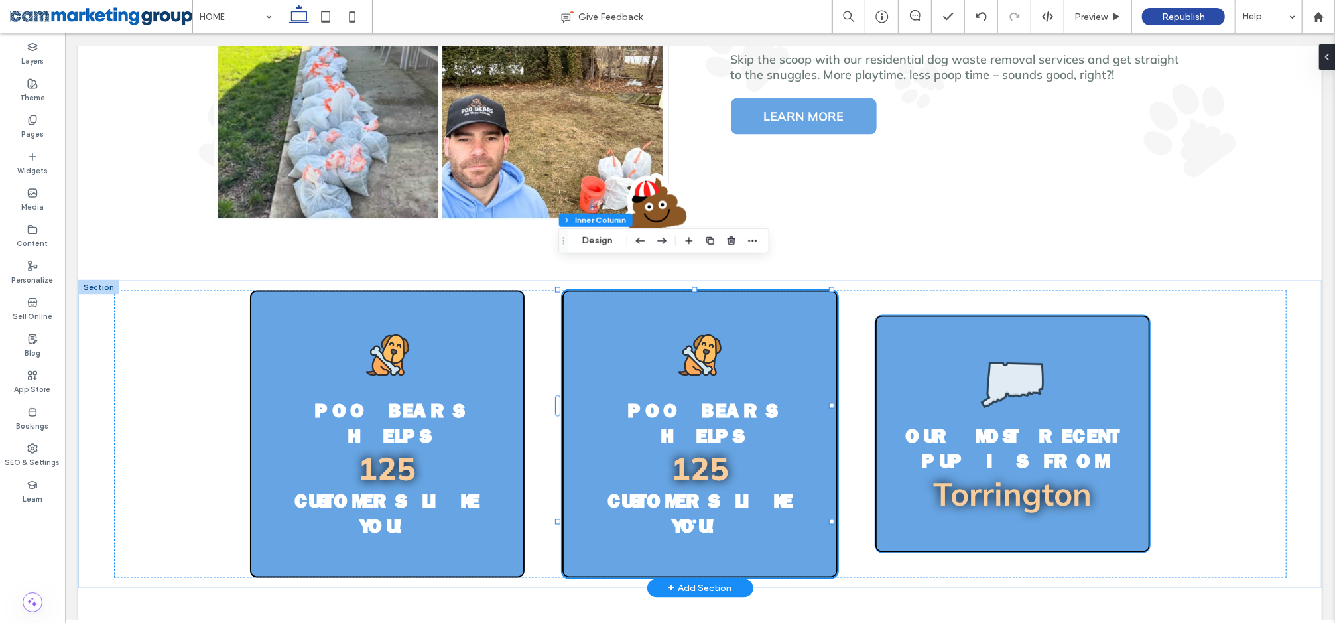
click at [1015, 353] on img at bounding box center [1011, 384] width 63 height 63
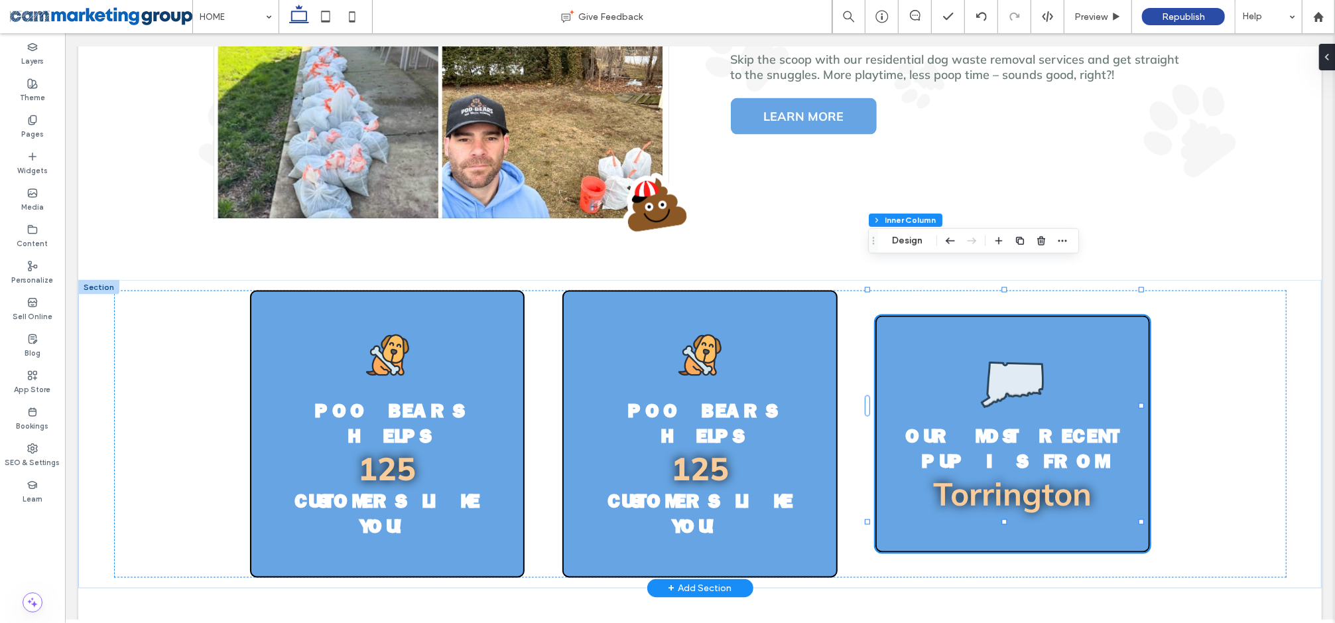
type input "**"
click at [1022, 353] on img at bounding box center [1011, 384] width 63 height 63
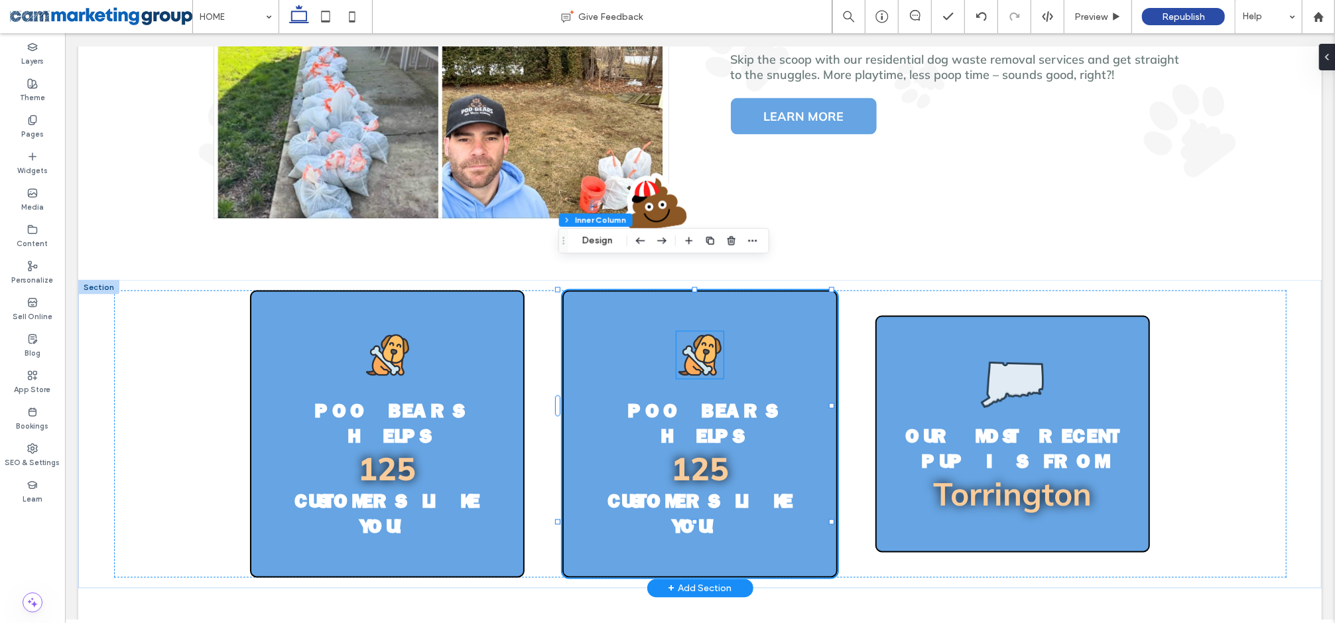
type input "**"
click at [696, 331] on img at bounding box center [699, 354] width 47 height 47
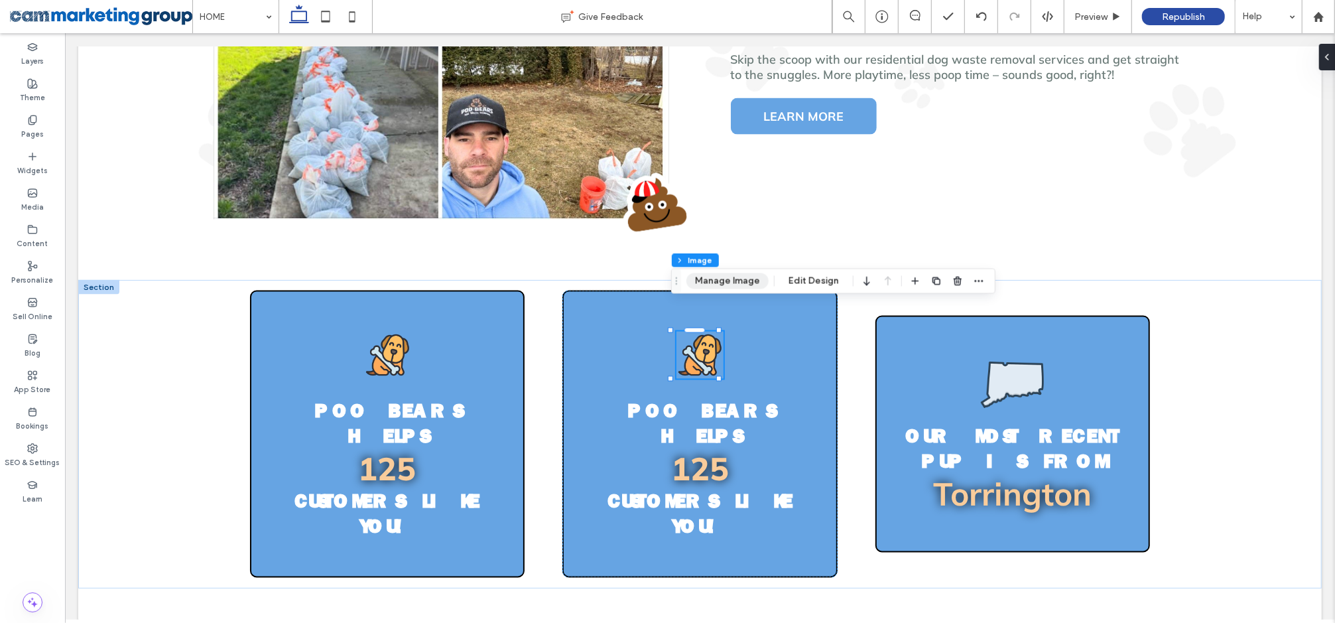
click at [733, 283] on button "Manage Image" at bounding box center [727, 281] width 82 height 16
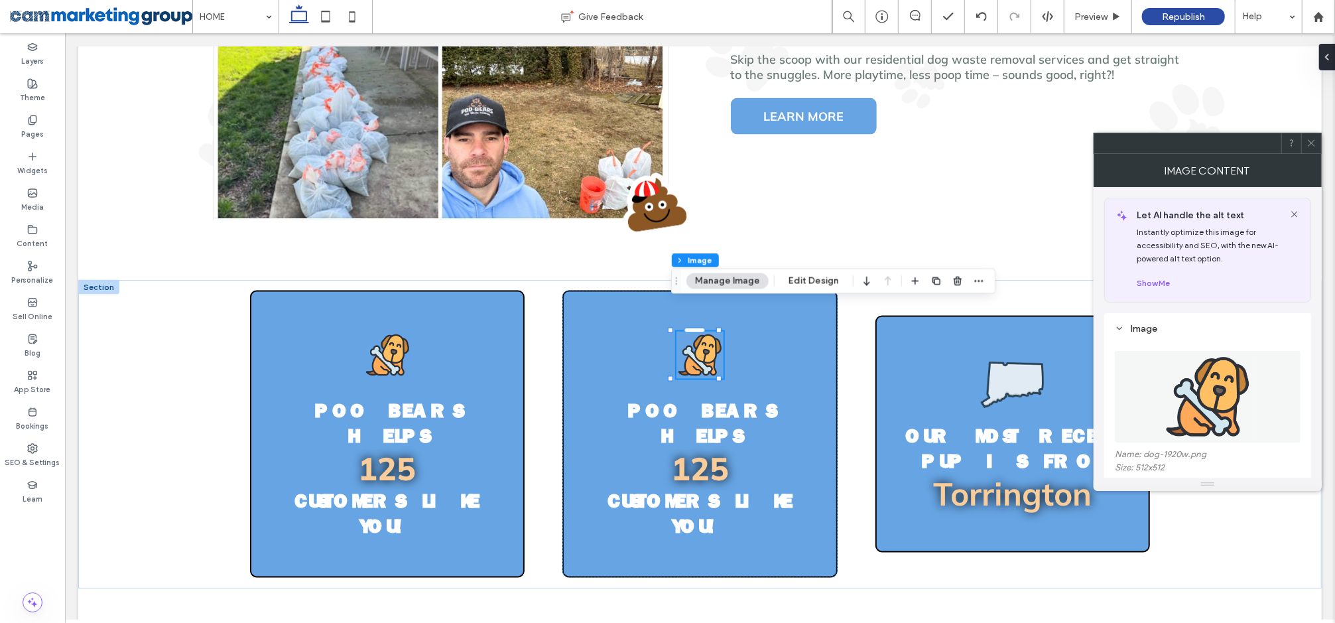
scroll to position [216, 0]
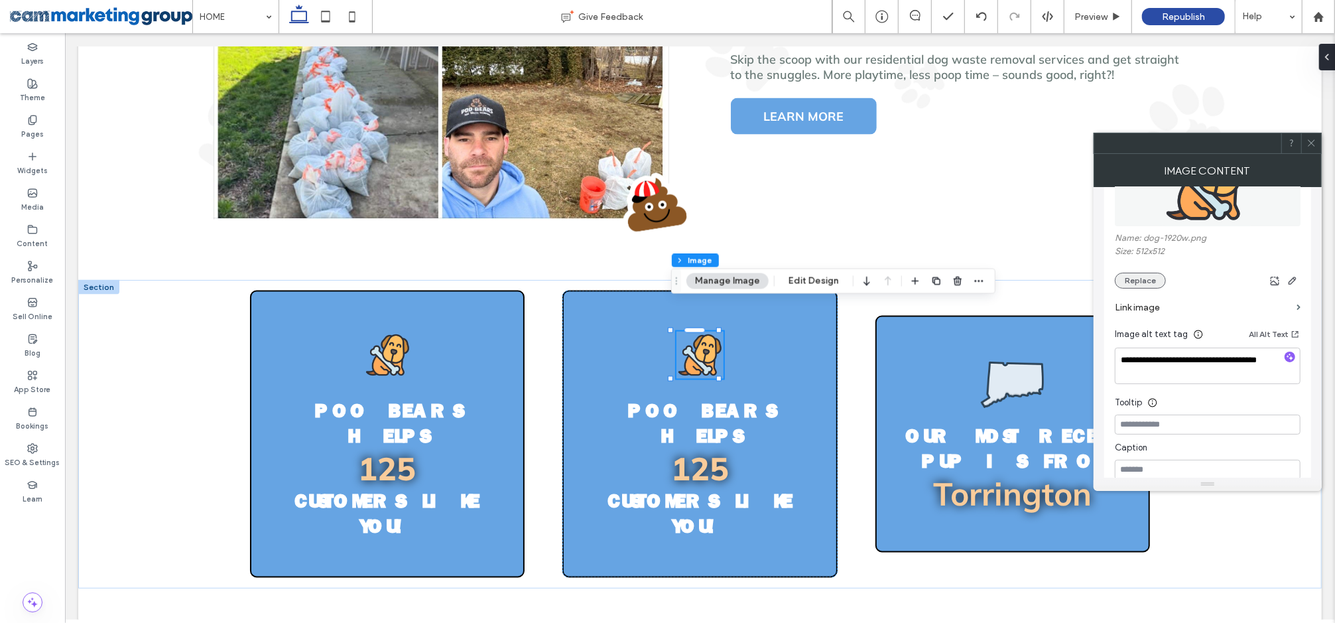
click at [1141, 277] on button "Replace" at bounding box center [1140, 281] width 51 height 16
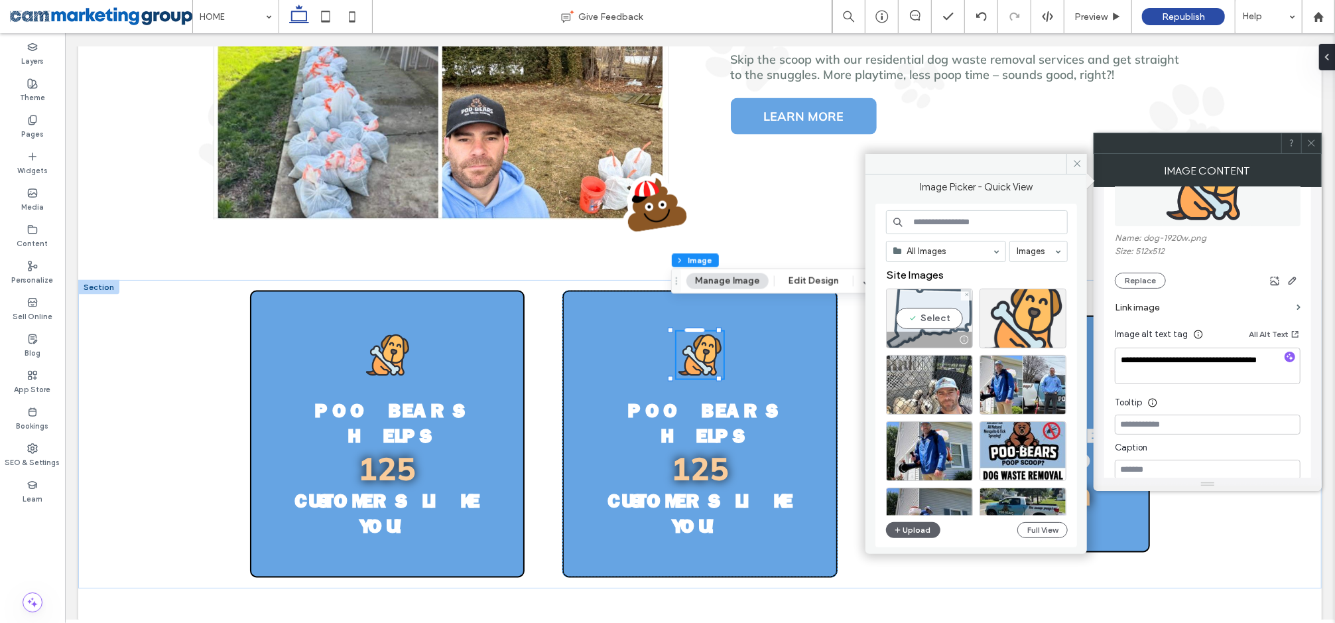
click at [931, 315] on div "Select" at bounding box center [929, 318] width 87 height 60
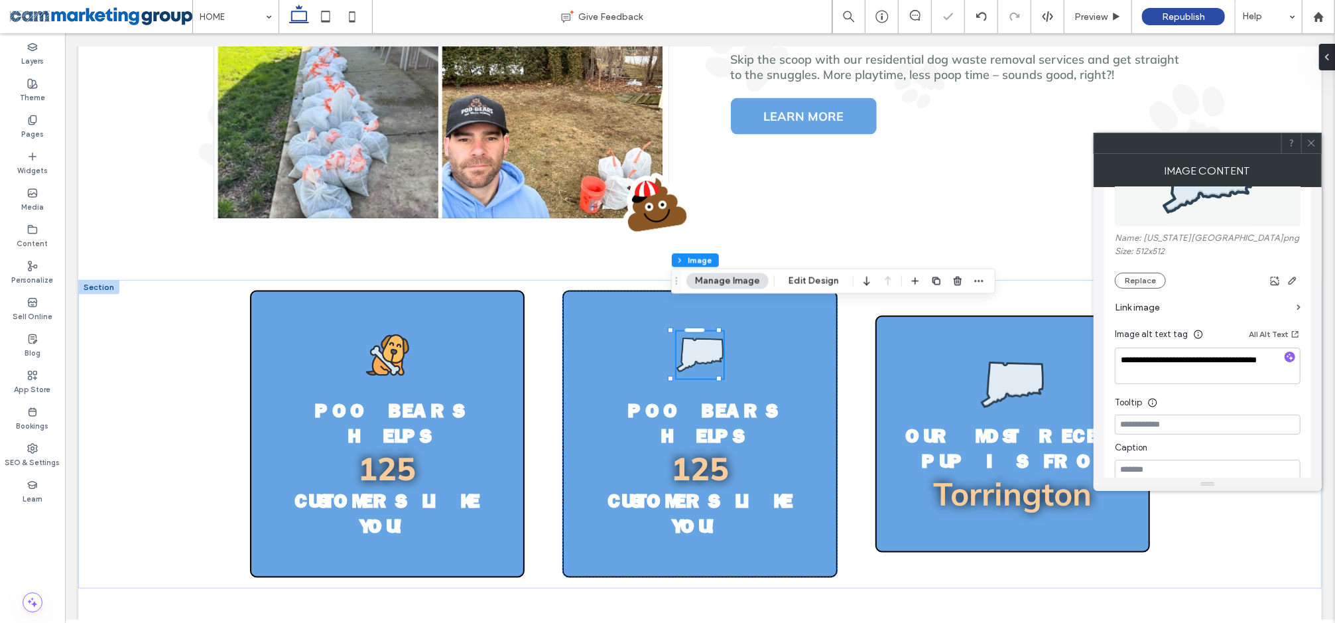
click at [1312, 139] on icon at bounding box center [1311, 143] width 10 height 10
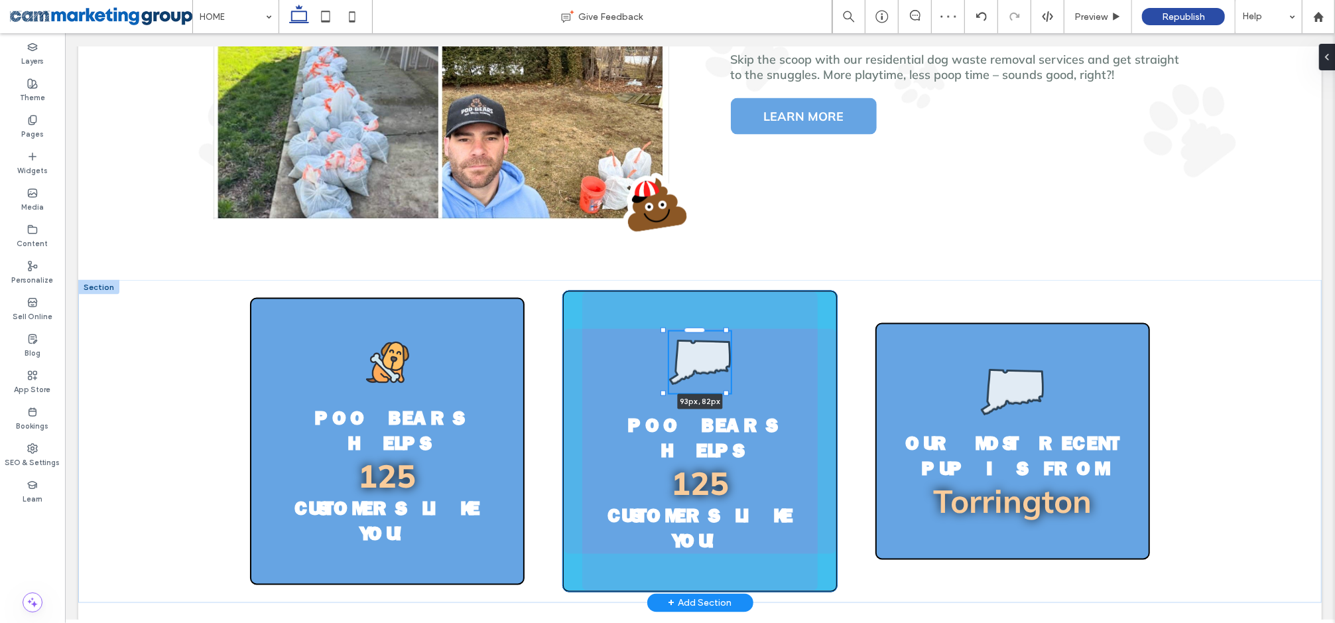
drag, startPoint x: 719, startPoint y: 348, endPoint x: 727, endPoint y: 354, distance: 9.9
click at [727, 354] on div "Poo Bears Helps 125 Customers like you! 93px , 82px Poo Bears Helps 125 Custome…" at bounding box center [699, 440] width 1243 height 323
type input "**"
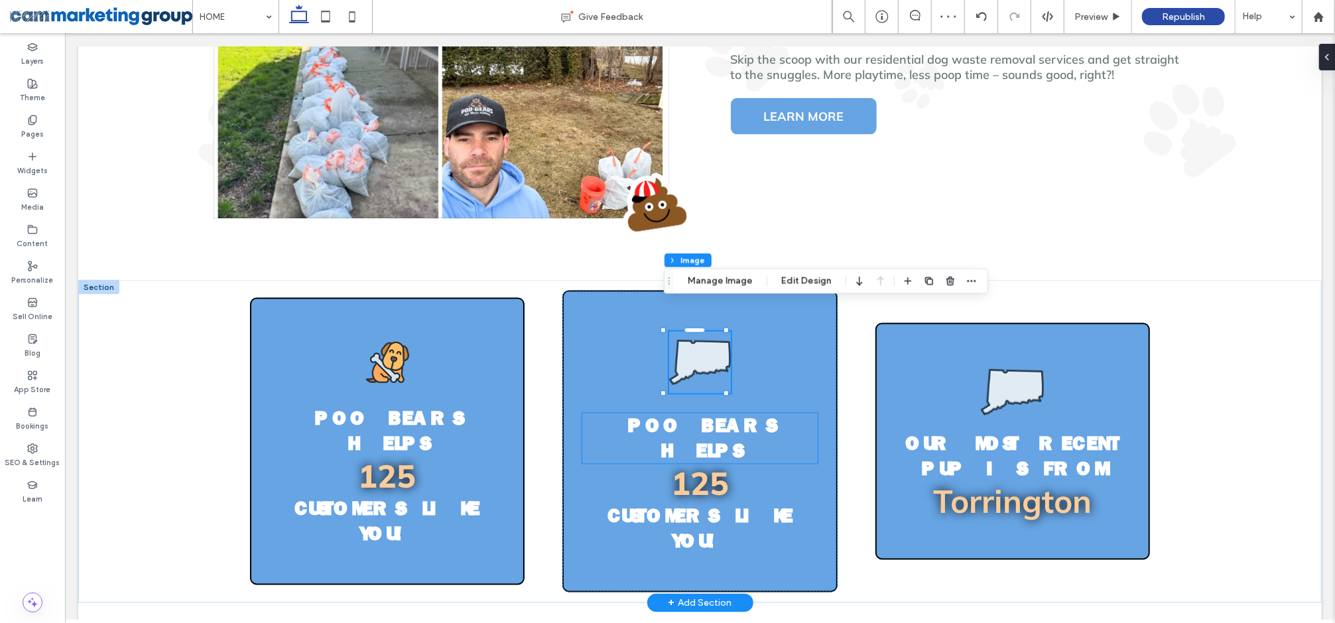
click at [784, 412] on h4 "Poo Bears Helps" at bounding box center [699, 437] width 235 height 50
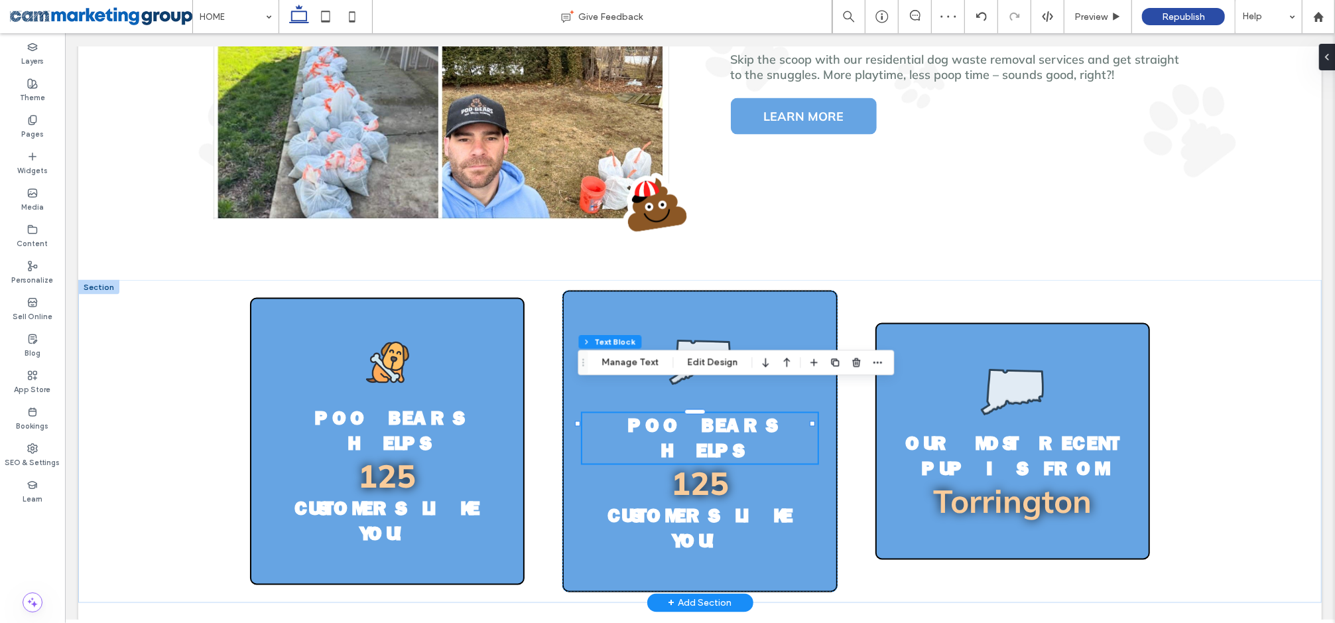
click at [772, 412] on span "Poo Bears Helps" at bounding box center [699, 437] width 145 height 50
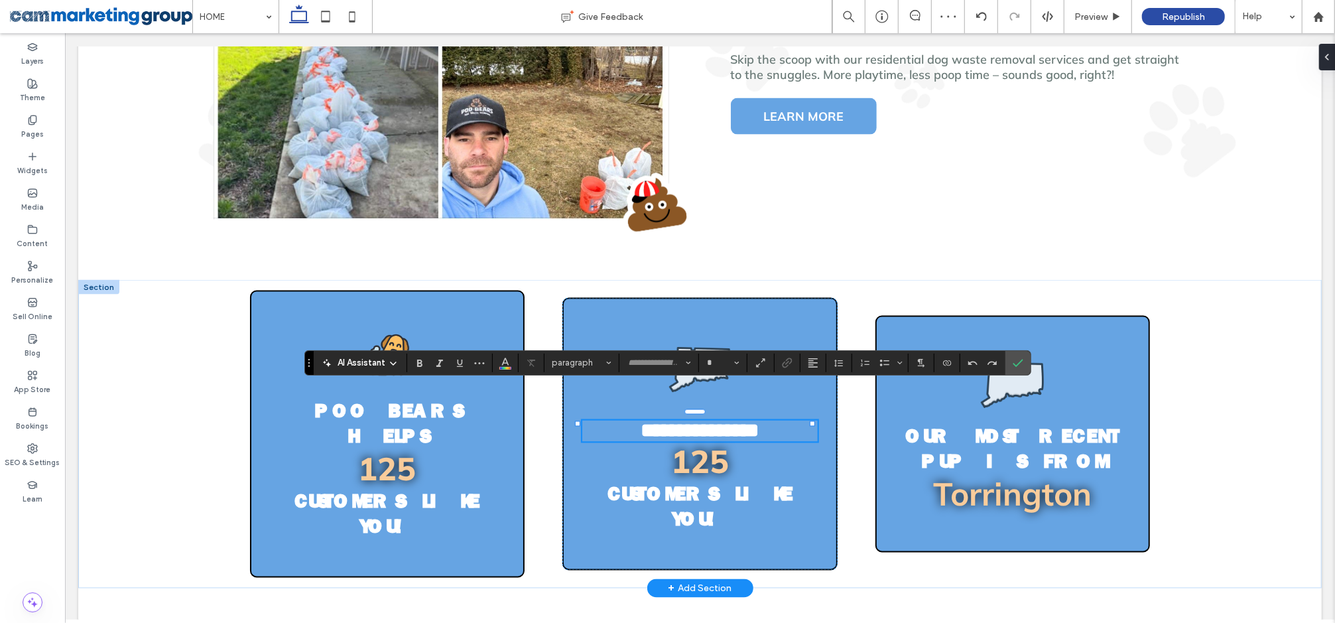
type input "**********"
type input "**"
